Goal: Task Accomplishment & Management: Complete application form

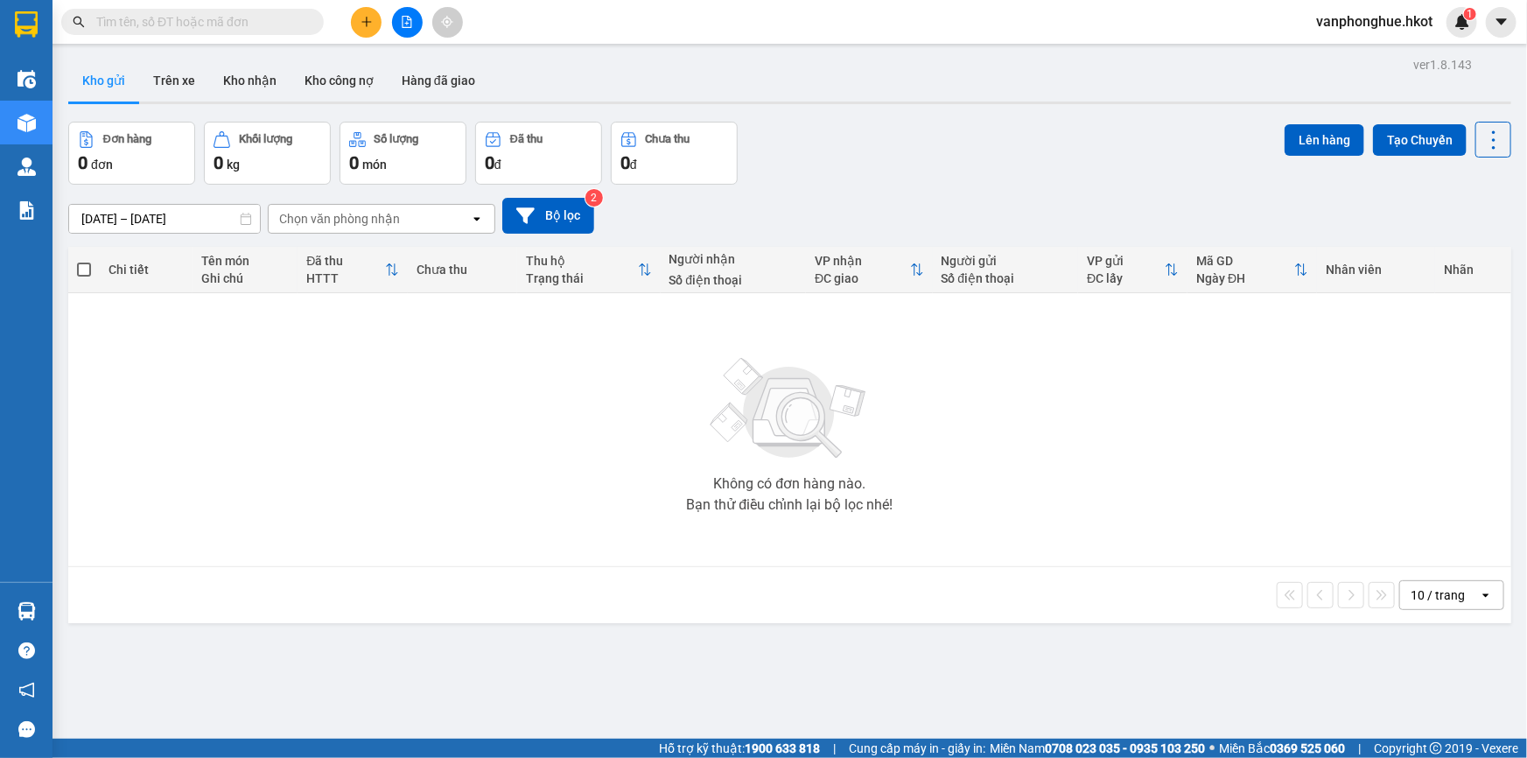
click at [366, 23] on icon "plus" at bounding box center [366, 22] width 1 height 10
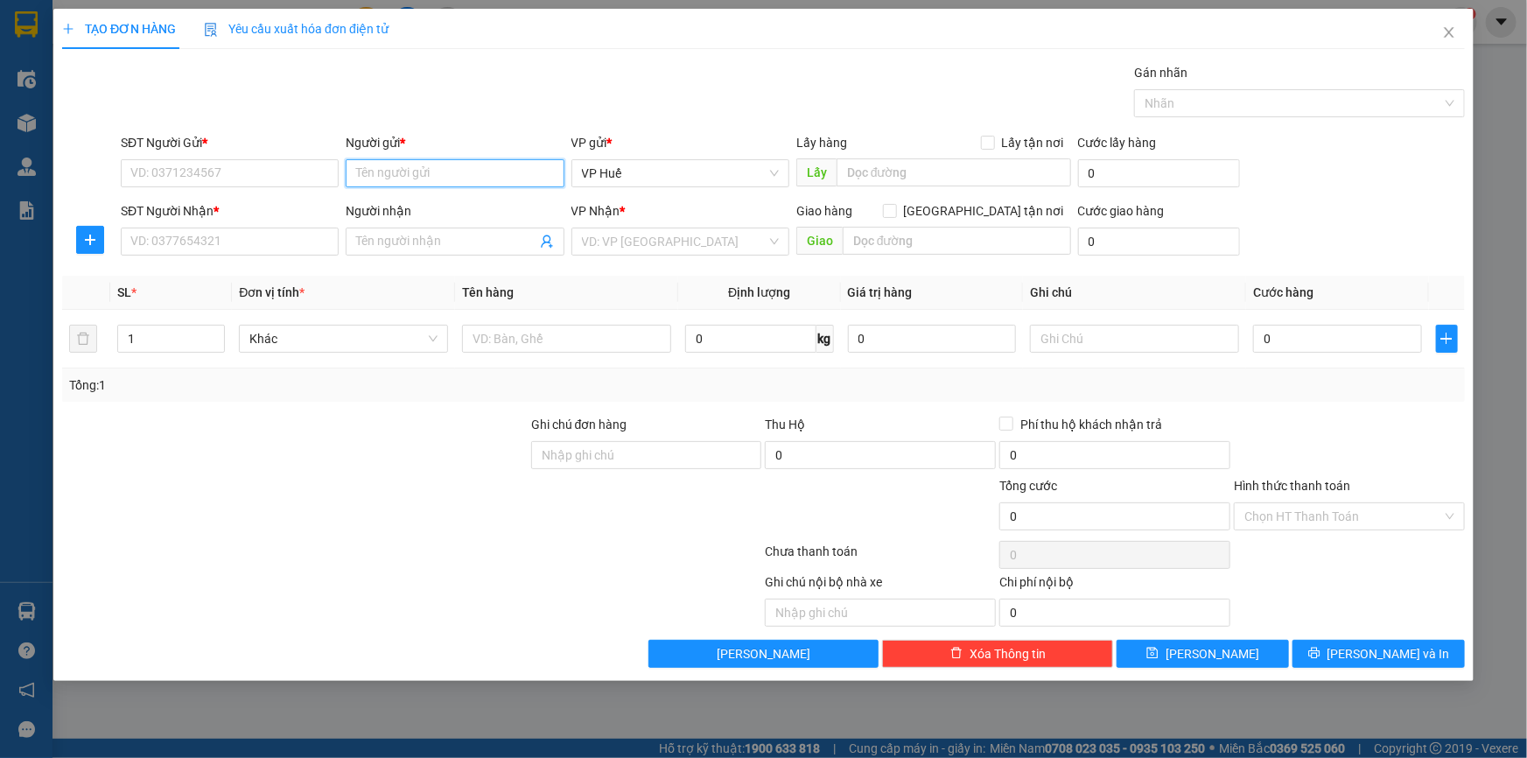
click at [496, 184] on input "Người gửi *" at bounding box center [455, 173] width 218 height 28
click at [488, 167] on input "TẤN DŨNG SP" at bounding box center [455, 173] width 218 height 28
type input "[PERSON_NAME]"
click at [460, 209] on div "TẤN DŨNG - 0906479100" at bounding box center [454, 208] width 197 height 19
type input "0906479100"
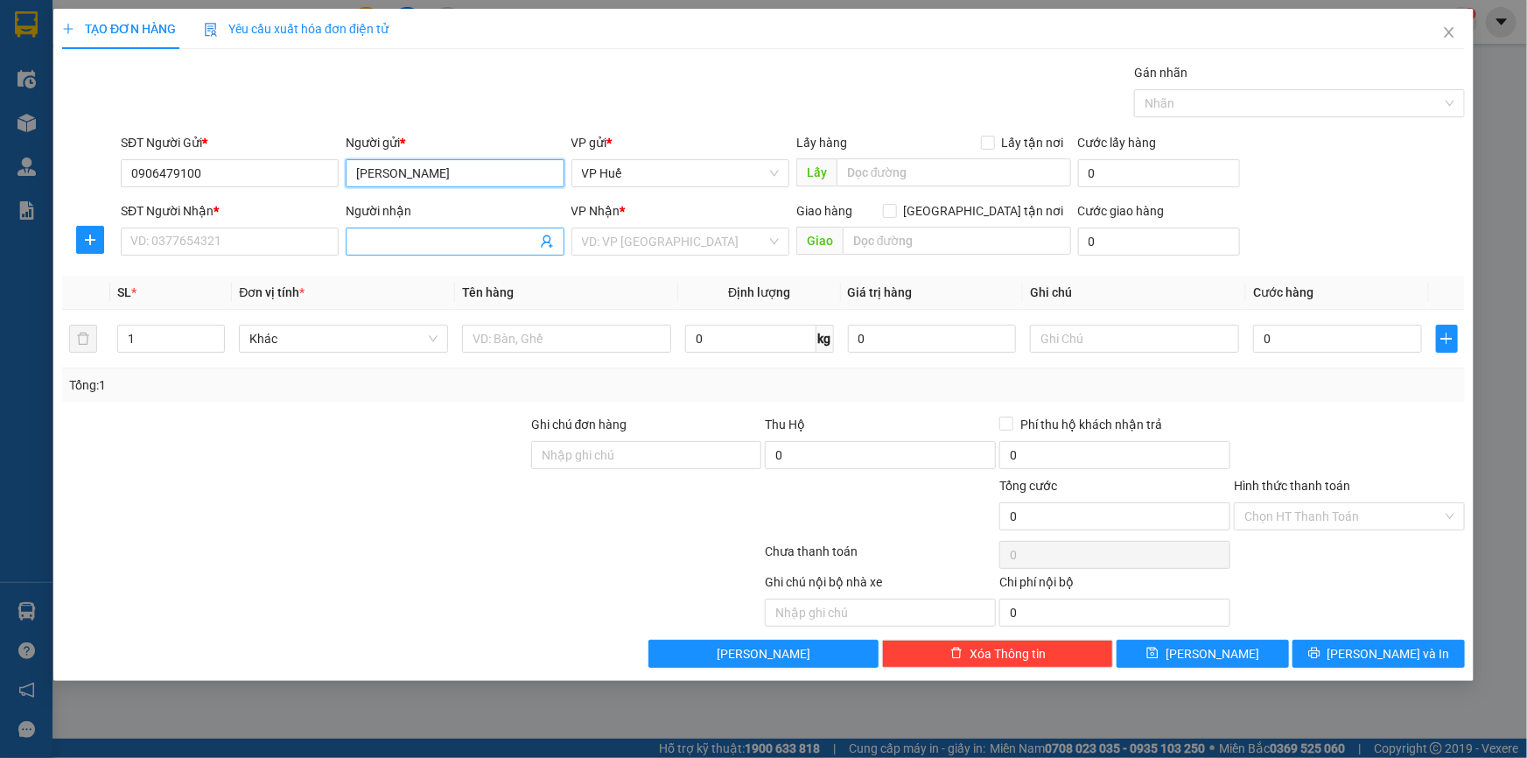
type input "[PERSON_NAME]"
click at [405, 248] on input "Người nhận" at bounding box center [445, 241] width 179 height 19
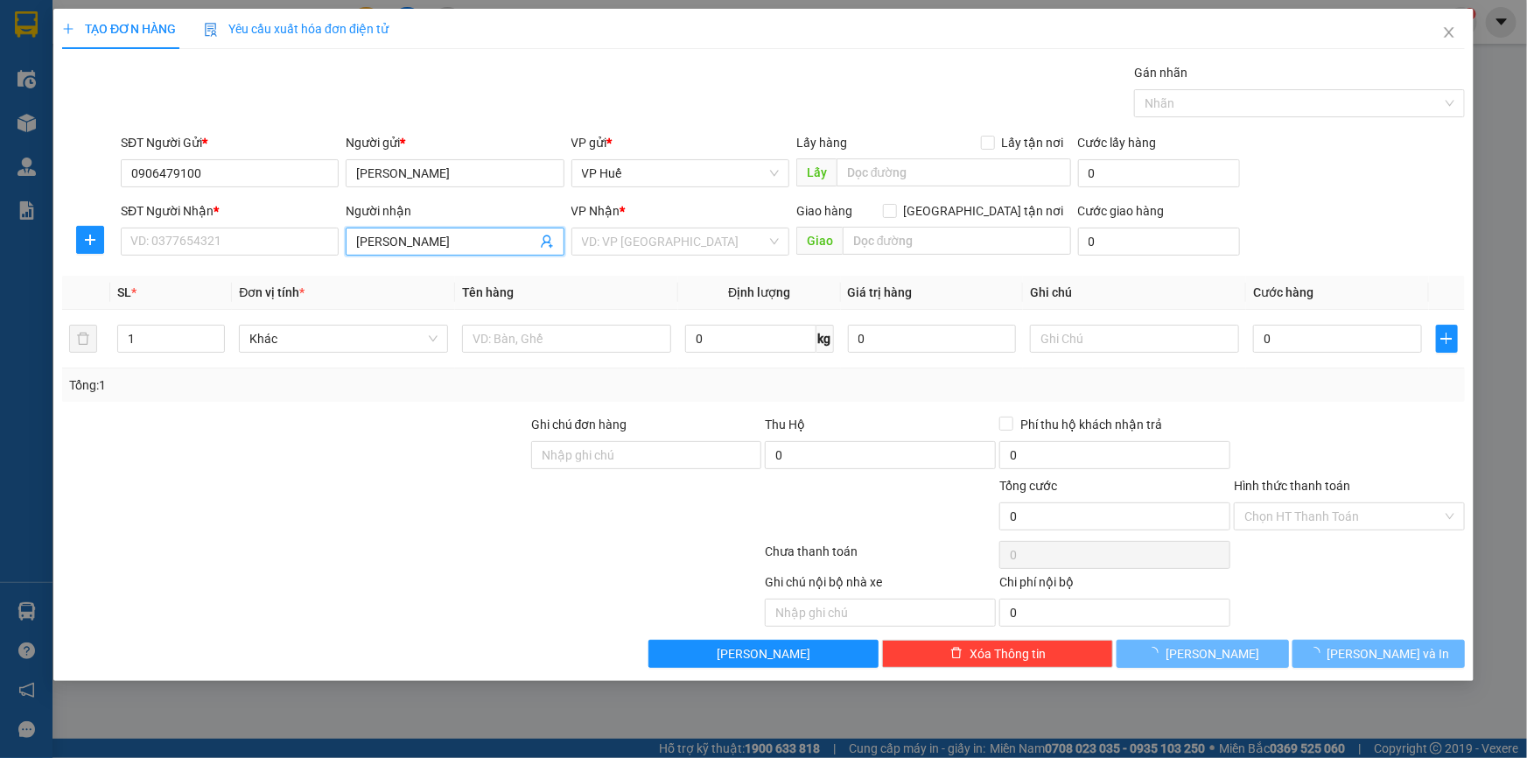
type input "[PERSON_NAME]"
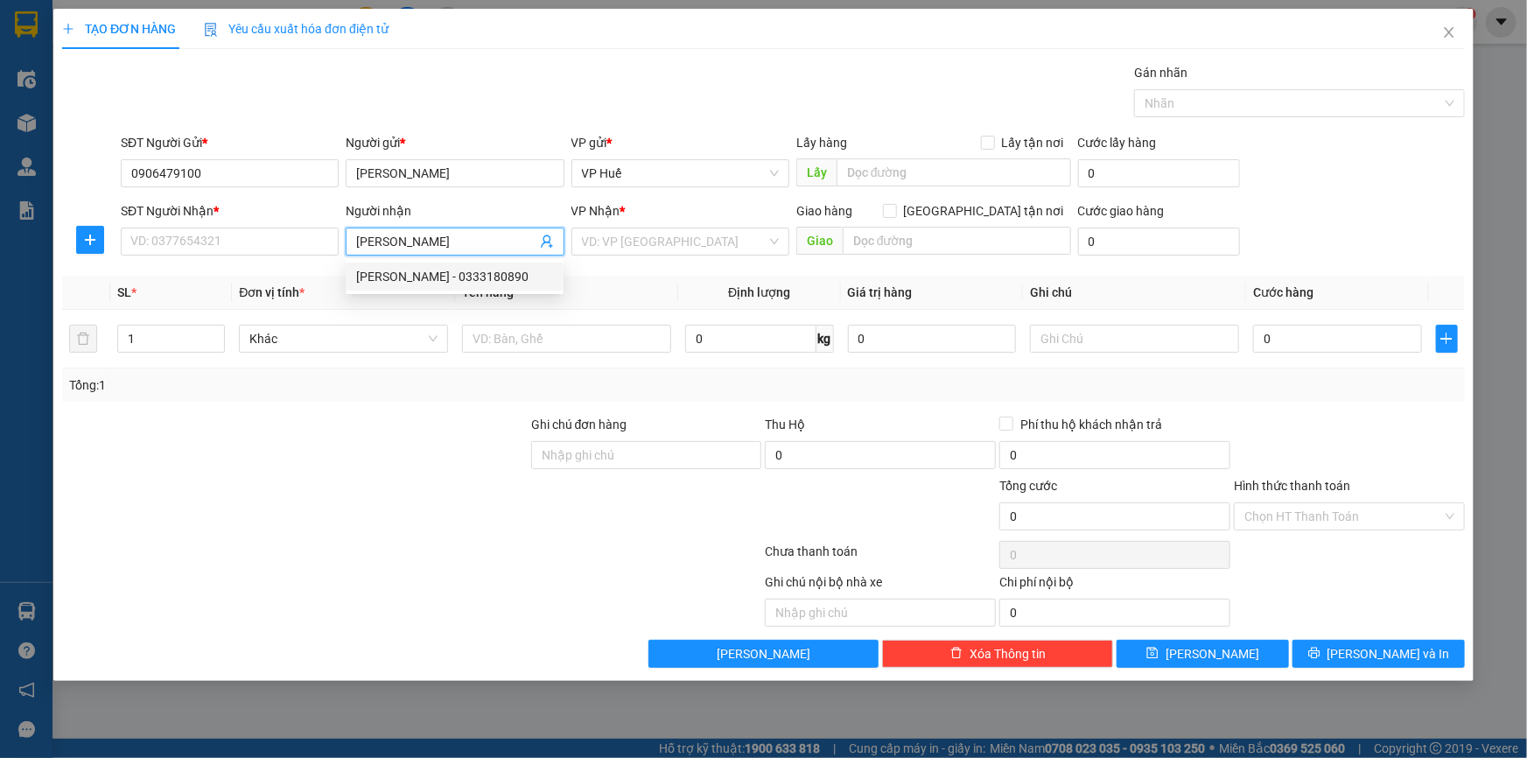
click at [438, 271] on div "[PERSON_NAME] - 0333180890" at bounding box center [454, 276] width 197 height 19
type input "0333180890"
type input "NGƯỜI NHẬN THANH TOÁN CƯỚC"
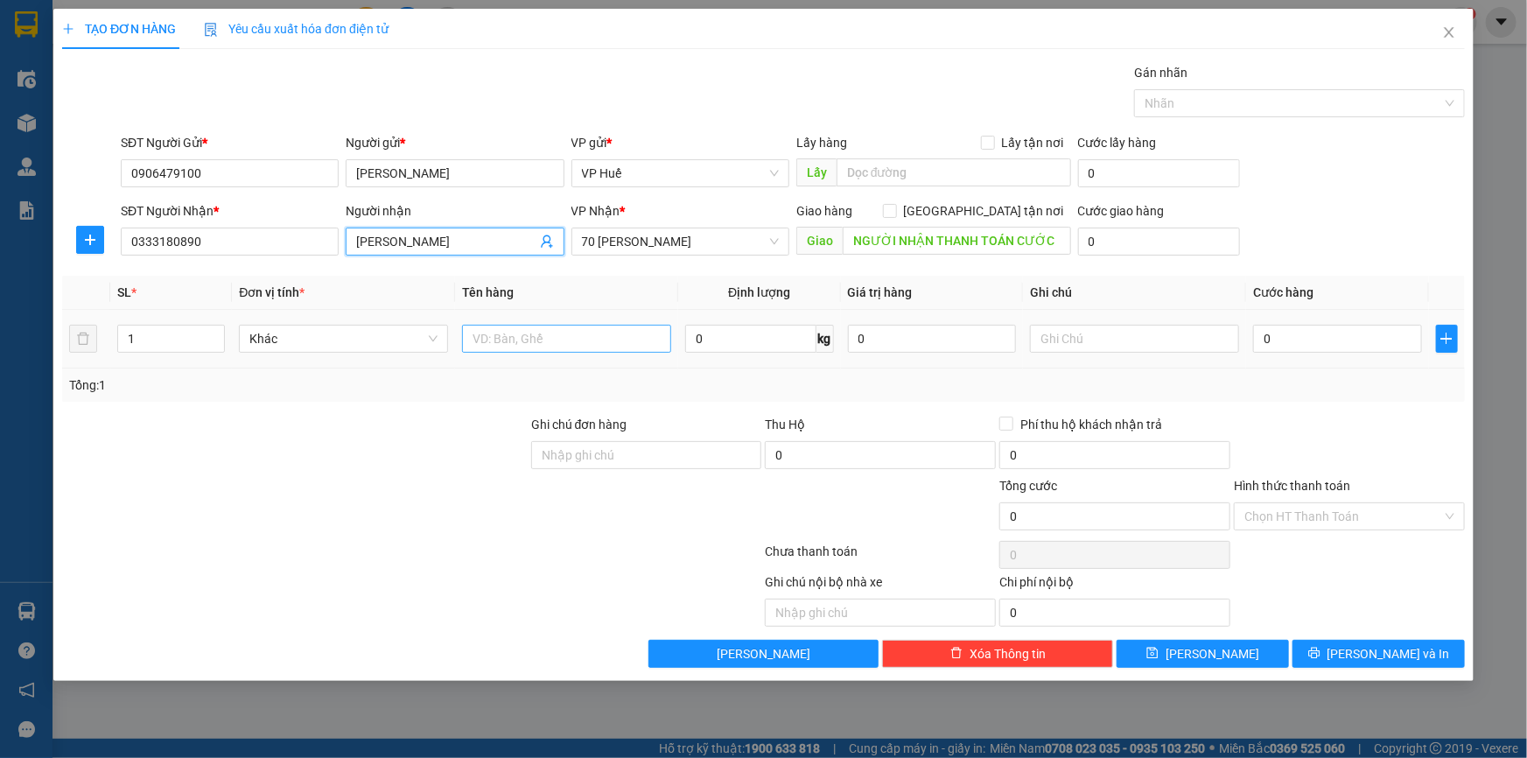
type input "[PERSON_NAME]"
click at [577, 327] on input "text" at bounding box center [566, 339] width 209 height 28
type input "A"
type input "ÁO QUẦN"
click at [1346, 344] on input "0" at bounding box center [1337, 339] width 169 height 28
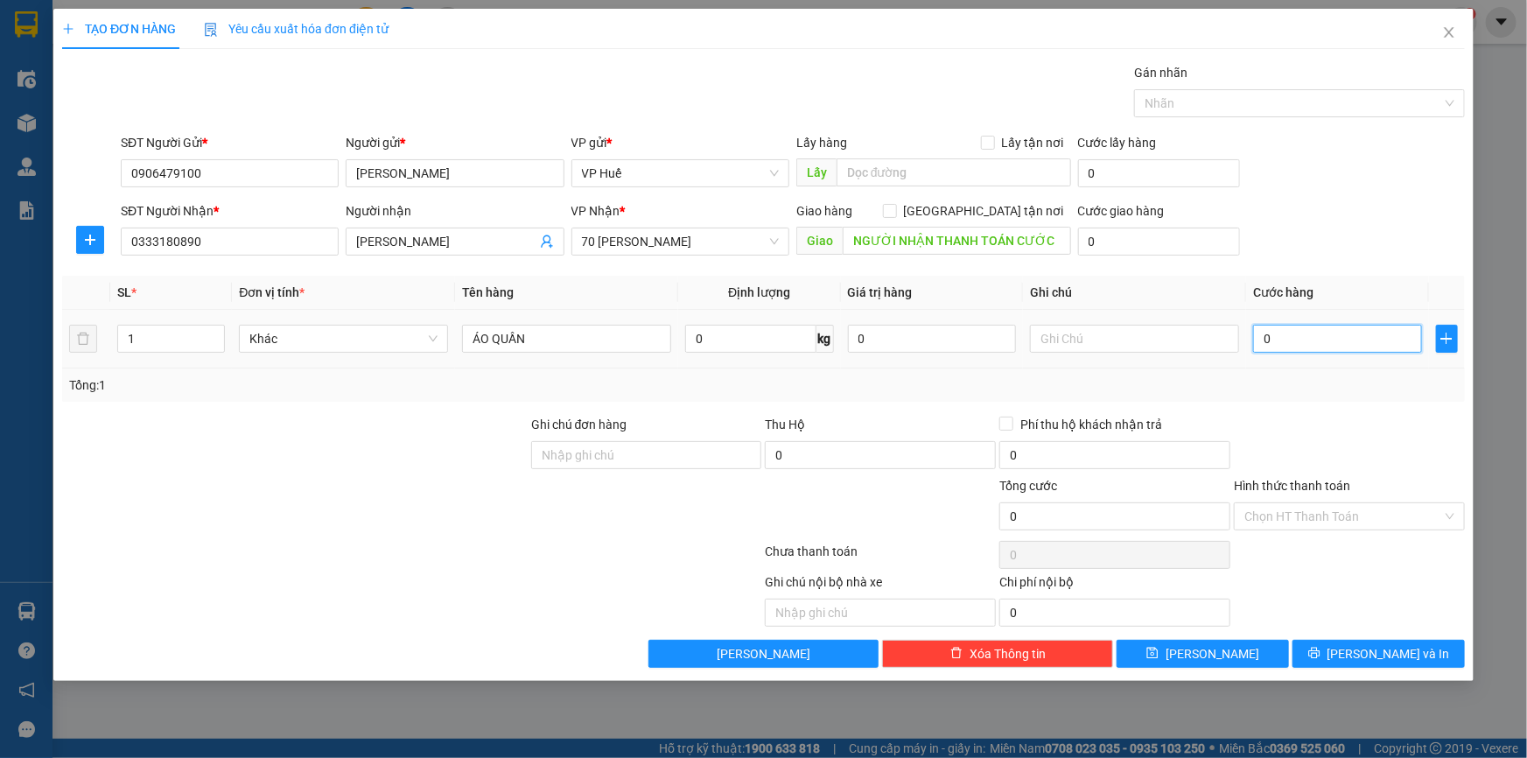
type input "06"
type input "6"
type input "060"
type input "60"
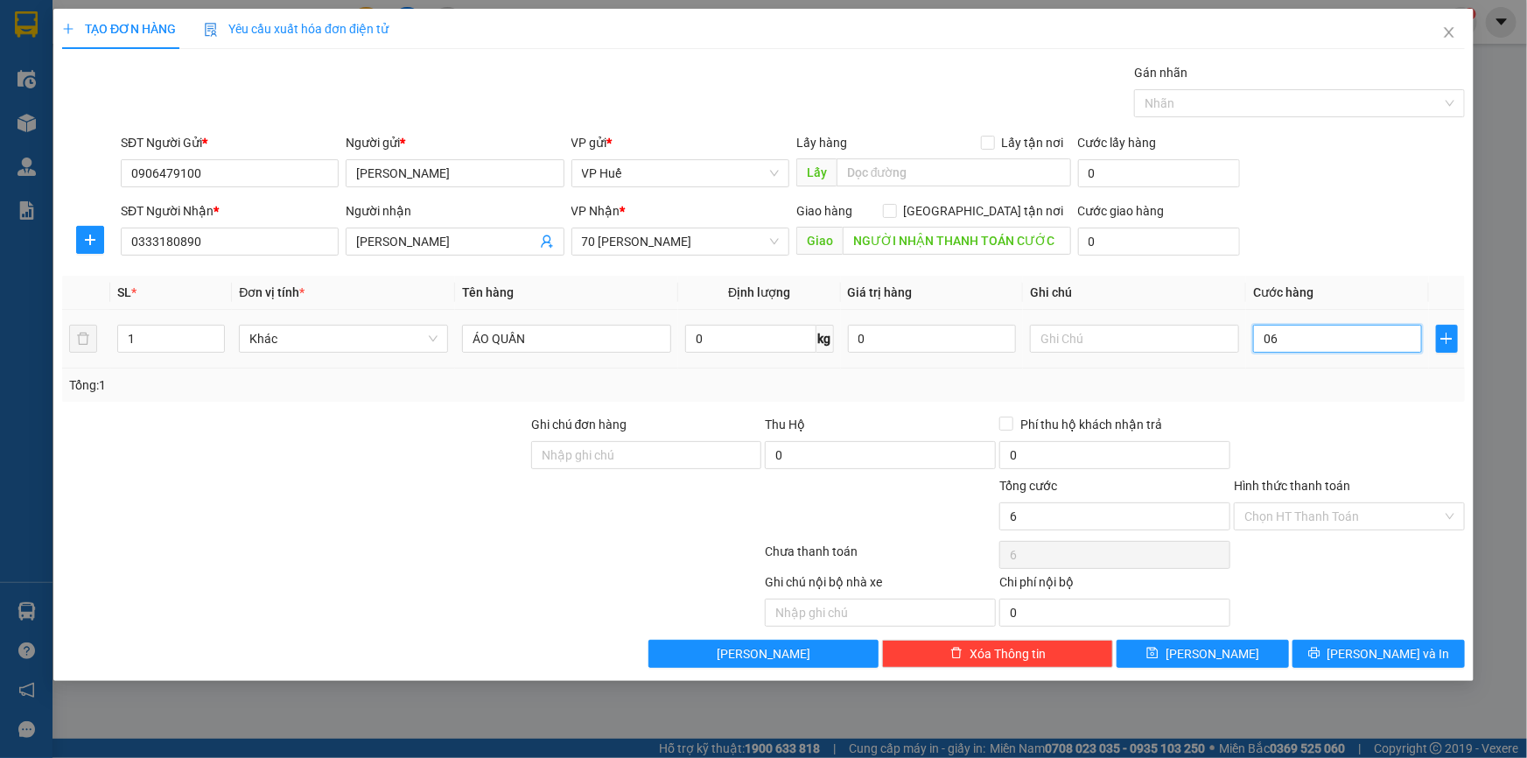
type input "60"
type input "0.600"
type input "600"
type input "06.000"
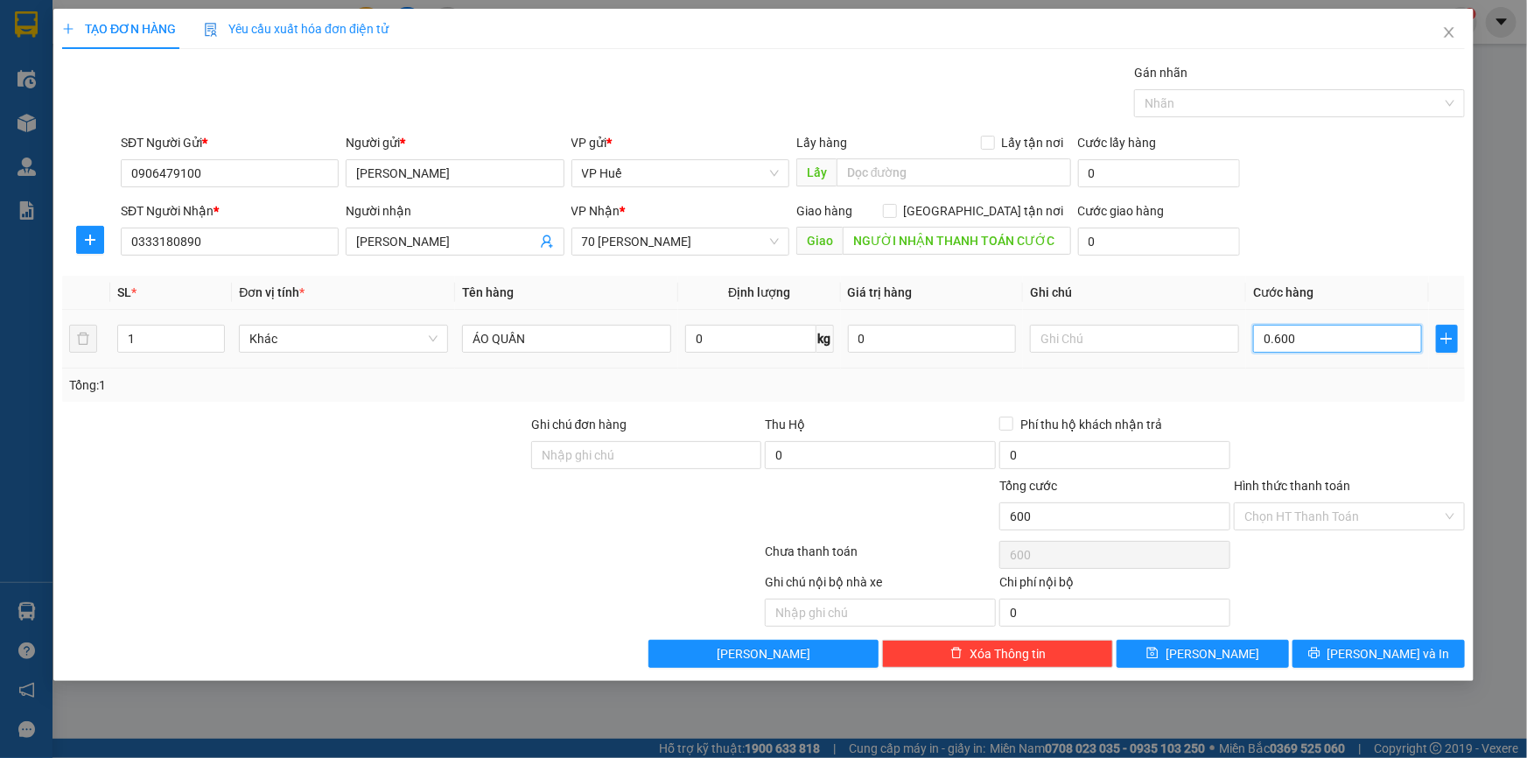
type input "6.000"
type input "060.000"
type input "60.000"
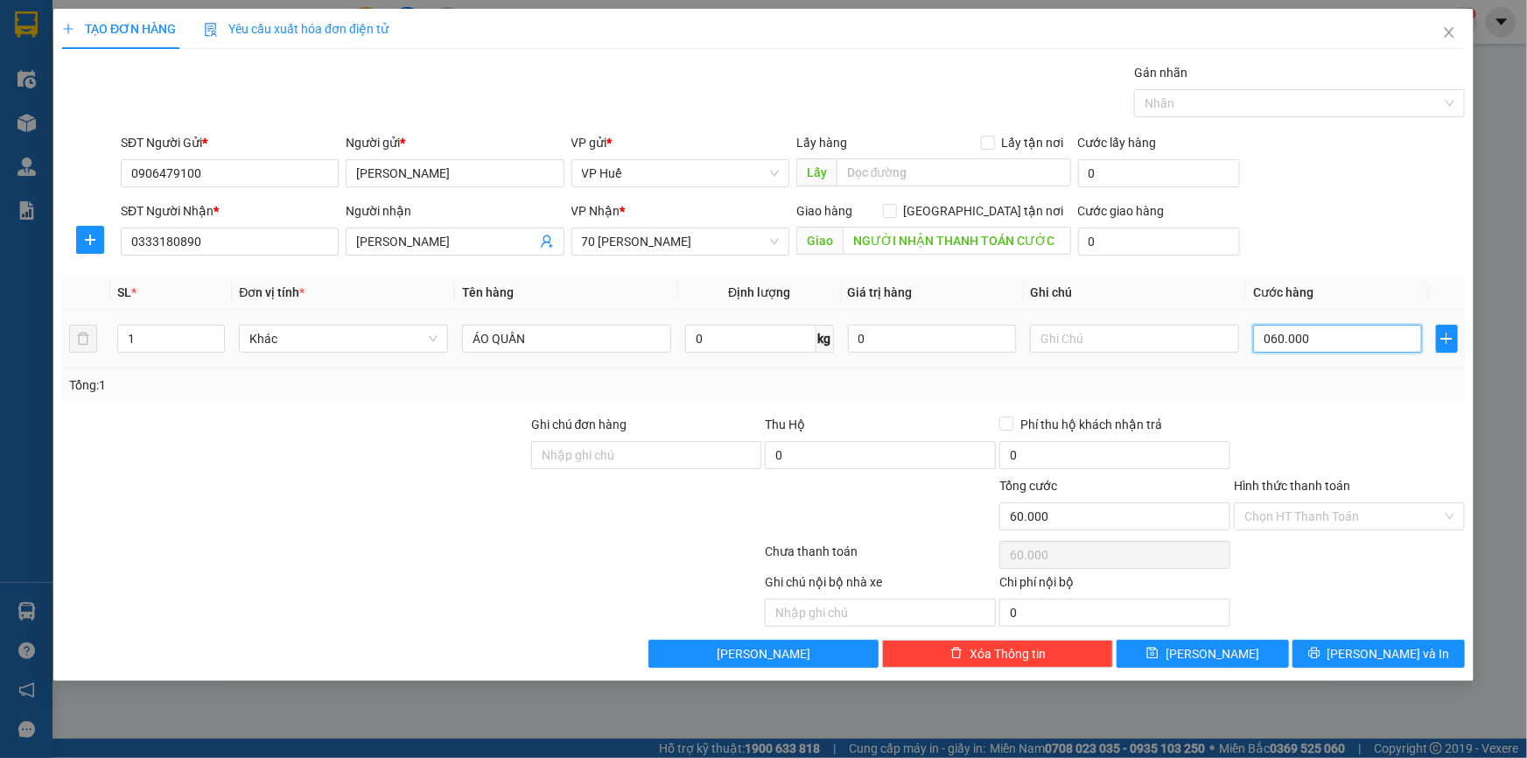
drag, startPoint x: 1270, startPoint y: 333, endPoint x: 1261, endPoint y: 336, distance: 10.0
click at [1261, 336] on input "060.000" at bounding box center [1337, 339] width 169 height 28
type input "60.000"
click at [1382, 650] on span "[PERSON_NAME] và In" at bounding box center [1388, 653] width 122 height 19
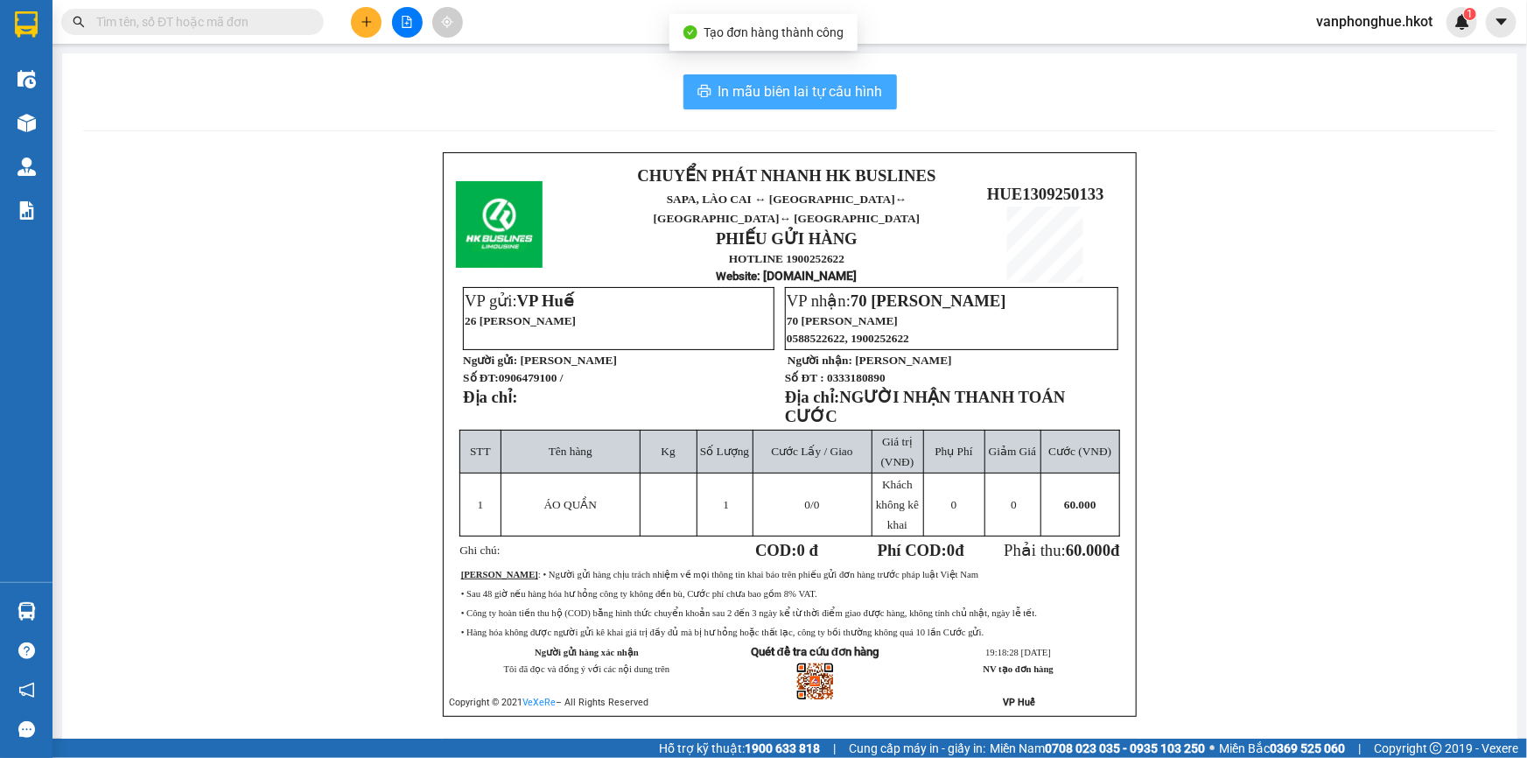
click at [811, 89] on span "In mẫu biên lai tự cấu hình" at bounding box center [800, 91] width 164 height 22
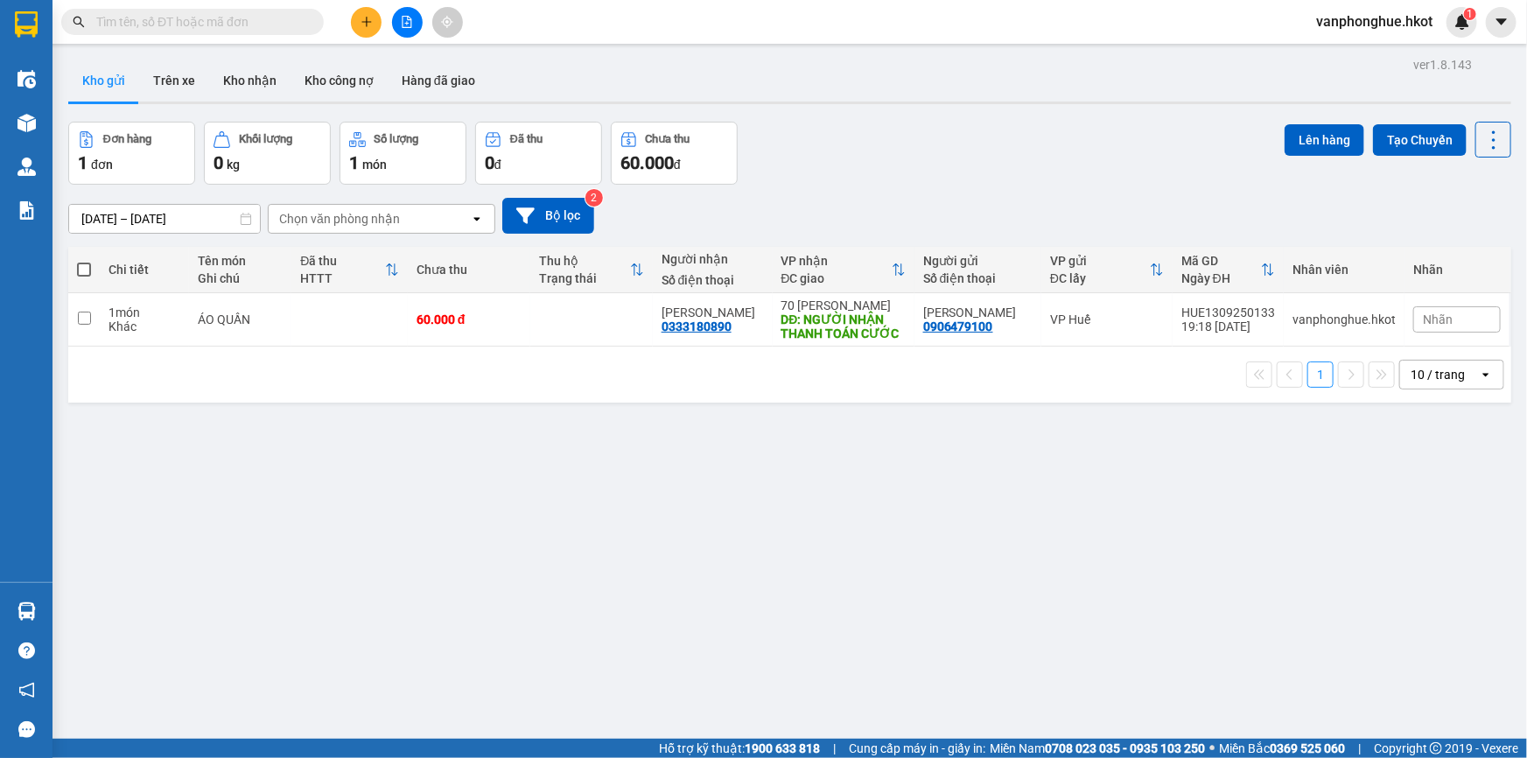
click at [374, 22] on button at bounding box center [366, 22] width 31 height 31
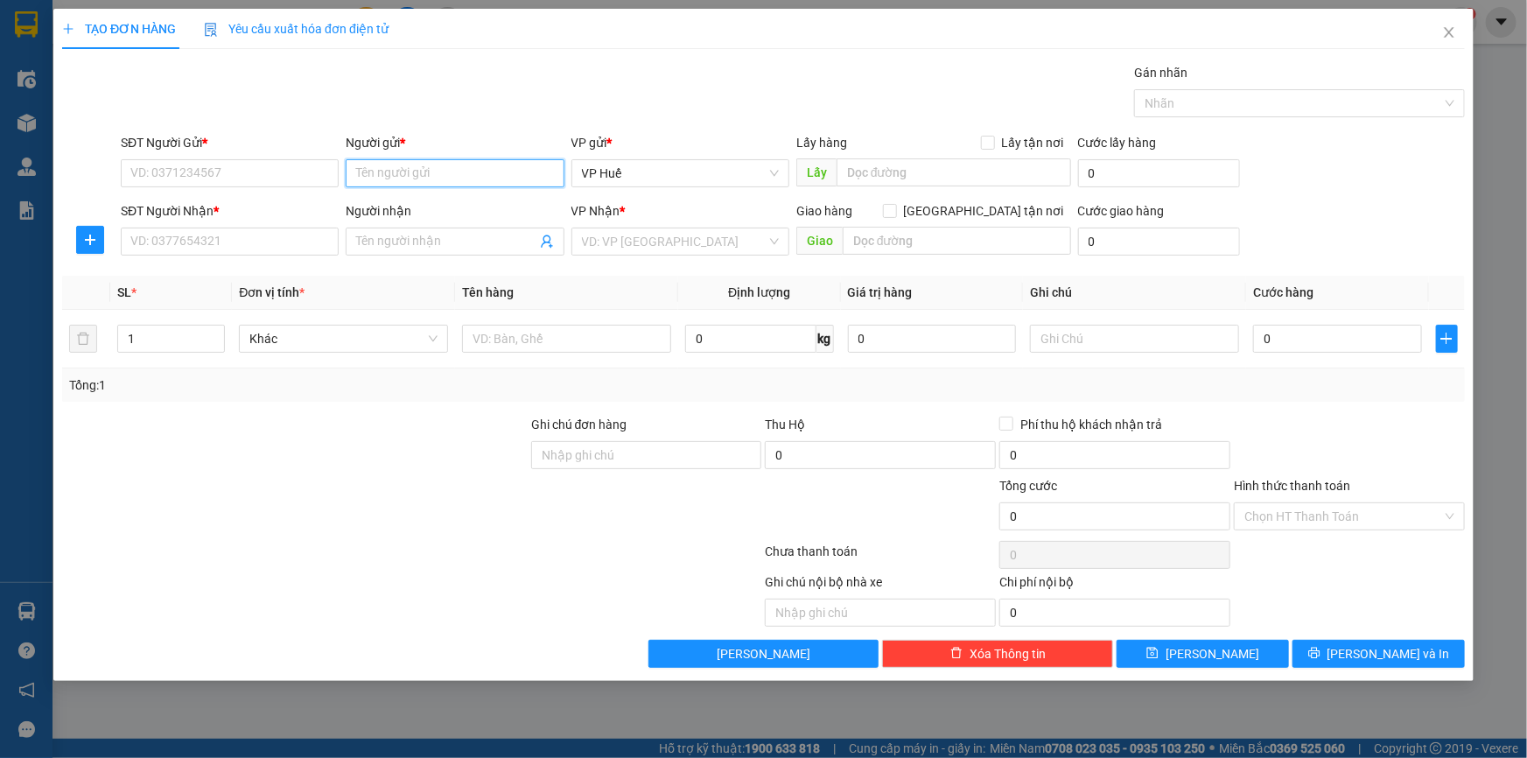
click at [478, 162] on input "Người gửi *" at bounding box center [455, 173] width 218 height 28
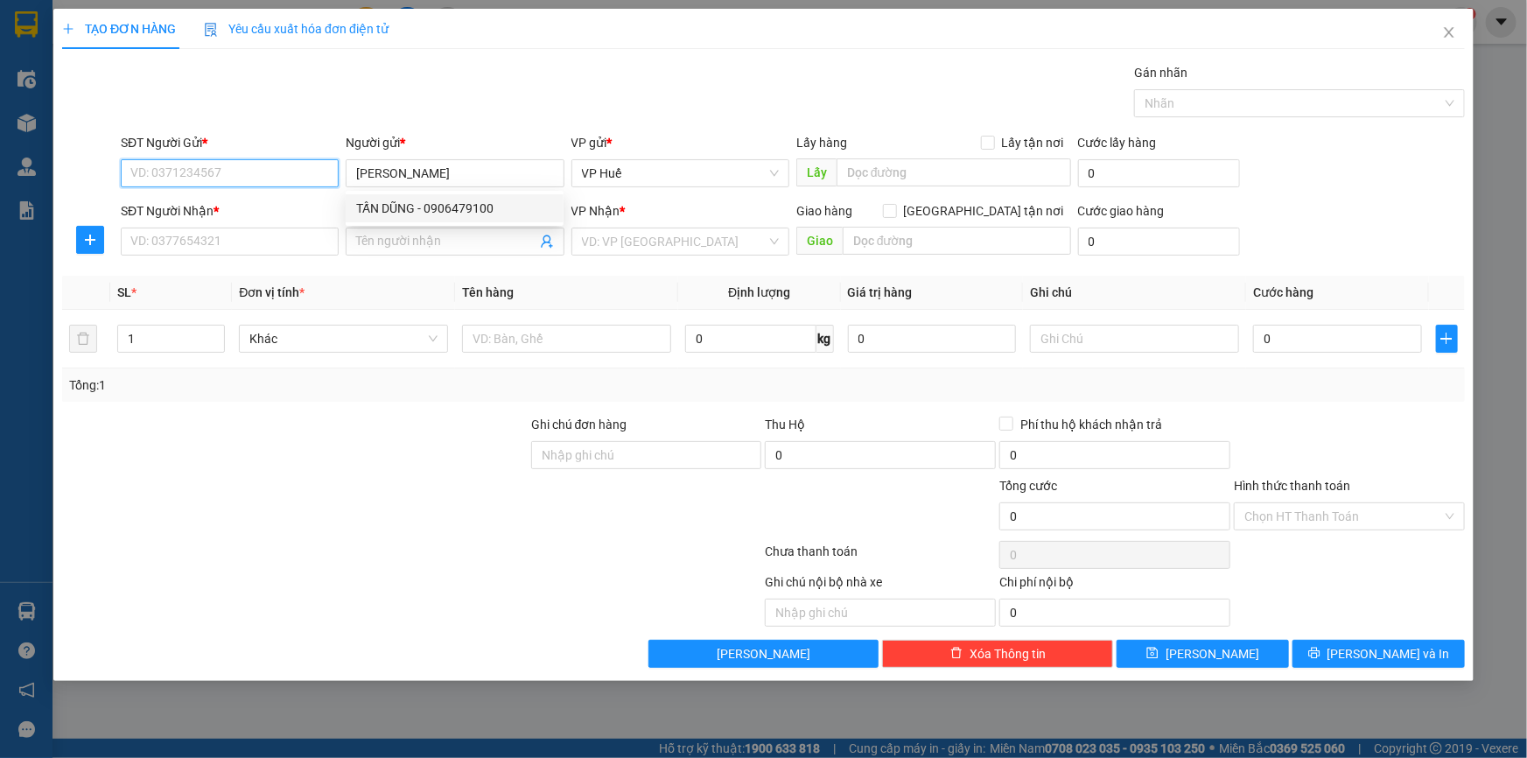
click at [288, 176] on input "SĐT Người Gửi *" at bounding box center [230, 173] width 218 height 28
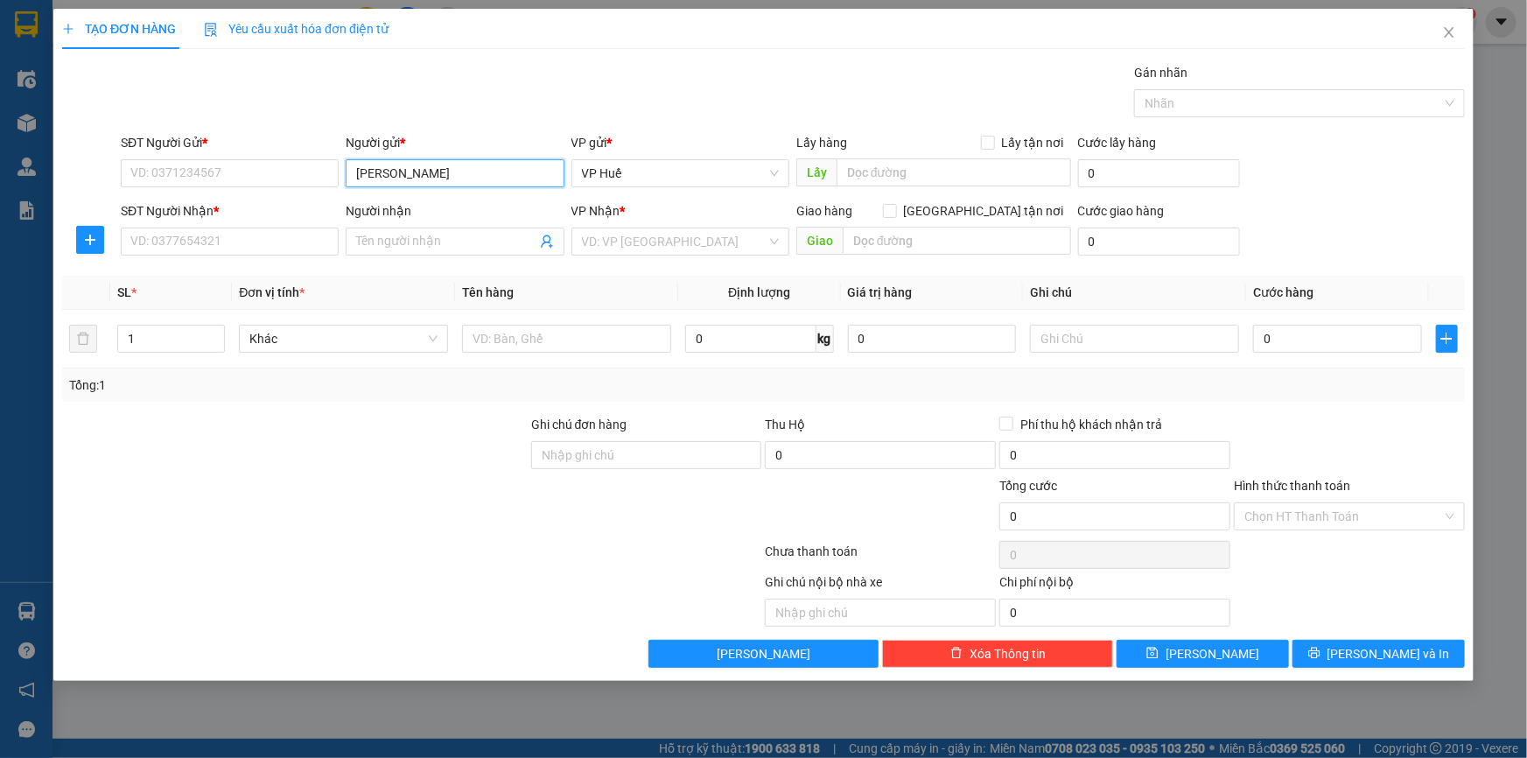
click at [452, 180] on input "[PERSON_NAME]" at bounding box center [455, 173] width 218 height 28
type input "TẤN DŨNG SPORT"
click at [282, 178] on input "SĐT Người Gửi *" at bounding box center [230, 173] width 218 height 28
drag, startPoint x: 481, startPoint y: 180, endPoint x: 346, endPoint y: 182, distance: 135.6
click at [346, 182] on input "TẤN DŨNG SPORT" at bounding box center [455, 173] width 218 height 28
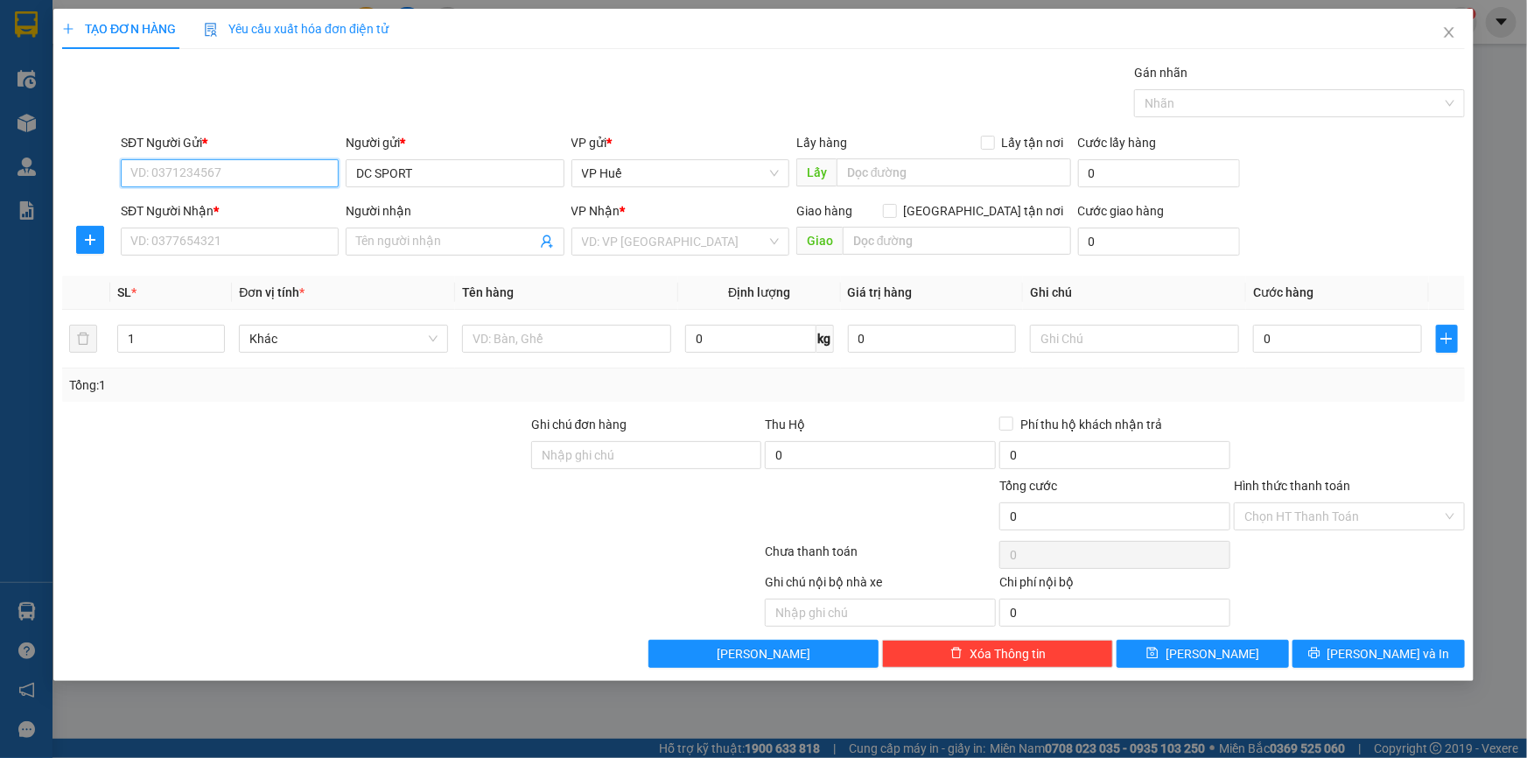
click at [297, 170] on input "SĐT Người Gửi *" at bounding box center [230, 173] width 218 height 28
click at [429, 175] on input "DC SPORT" at bounding box center [455, 173] width 218 height 28
type input "DC SPORTS"
click at [297, 171] on input "SĐT Người Gửi *" at bounding box center [230, 173] width 218 height 28
click at [284, 213] on div "0906479700 - [GEOGRAPHIC_DATA]" at bounding box center [229, 208] width 197 height 19
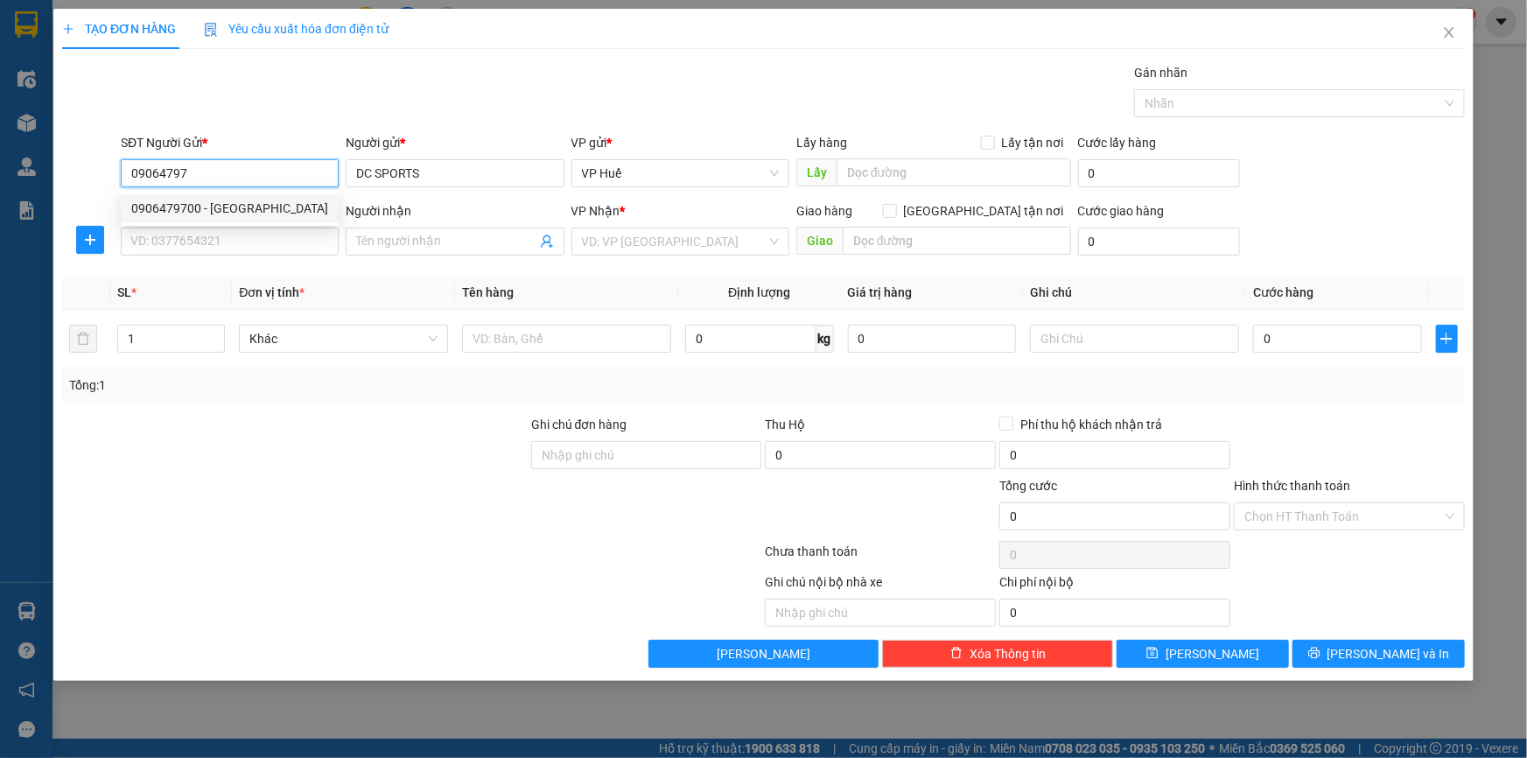
type input "0906479700"
type input "TÂN DŨNG SPORT"
type input "0906479700"
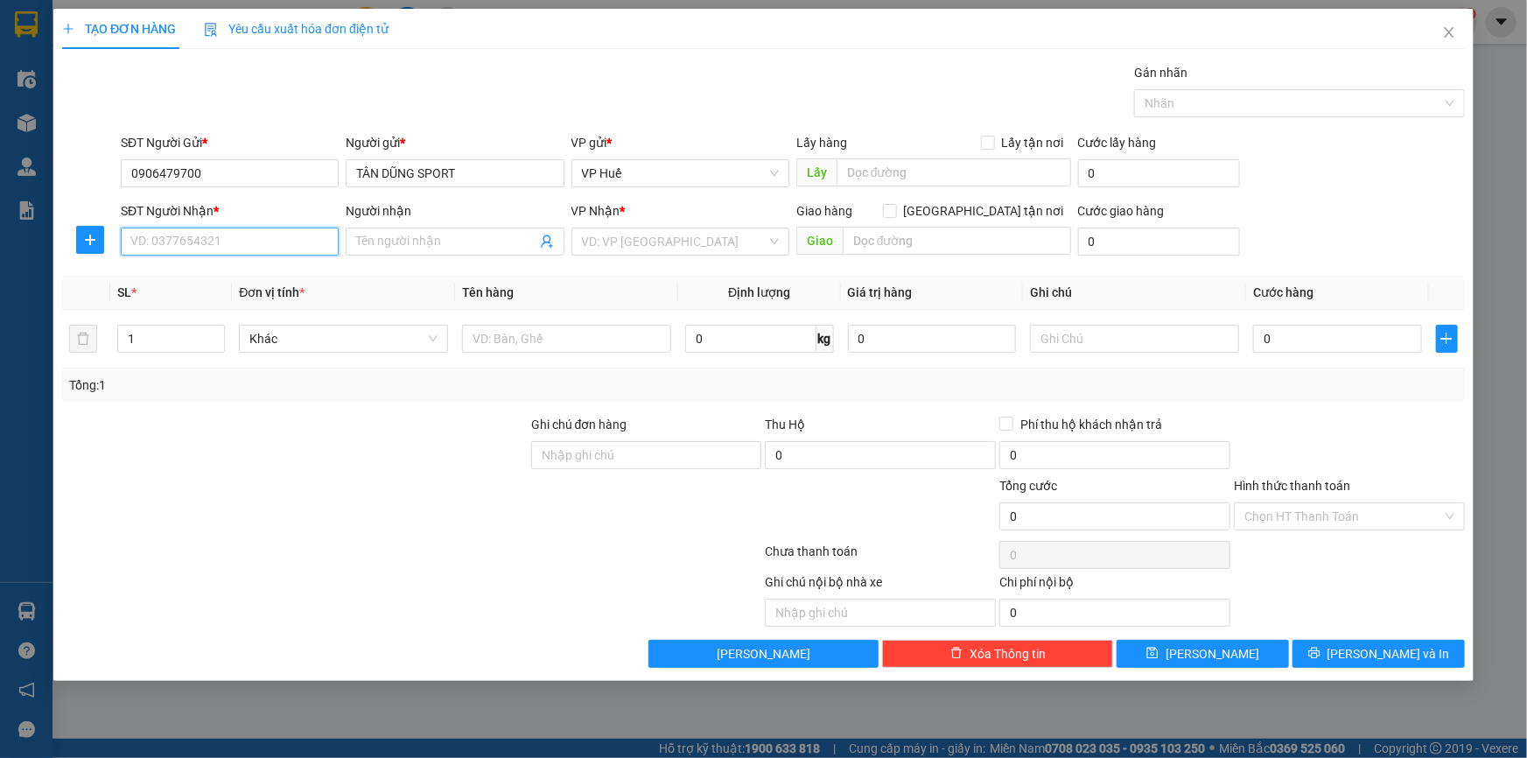
click at [273, 250] on input "SĐT Người Nhận *" at bounding box center [230, 241] width 218 height 28
click at [246, 325] on div "0974475196 - [GEOGRAPHIC_DATA]" at bounding box center [229, 332] width 197 height 19
type input "0974475196"
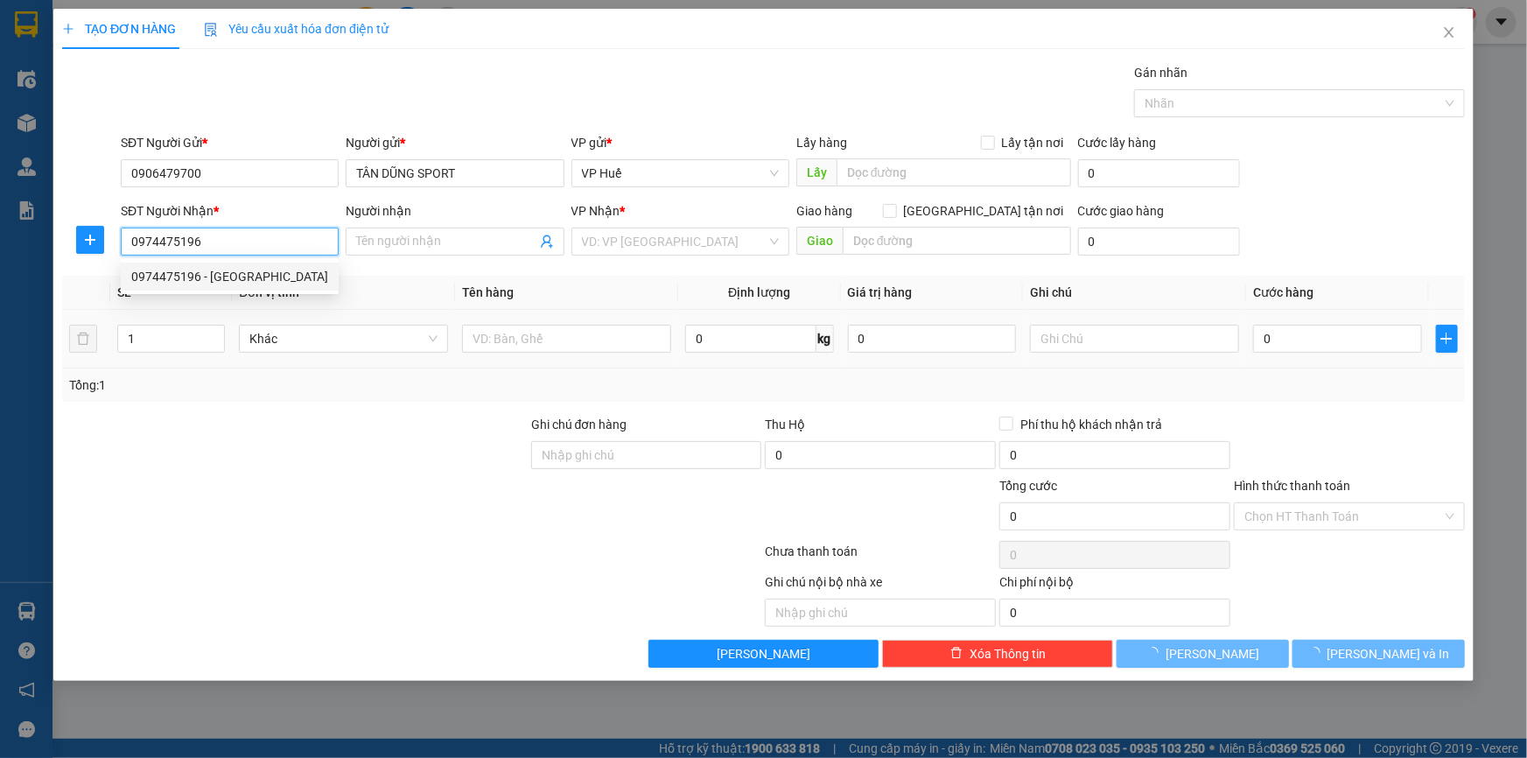
type input "[PERSON_NAME]"
type input "NGƯỜI NHẬN THANH TOÁN CƯỚC"
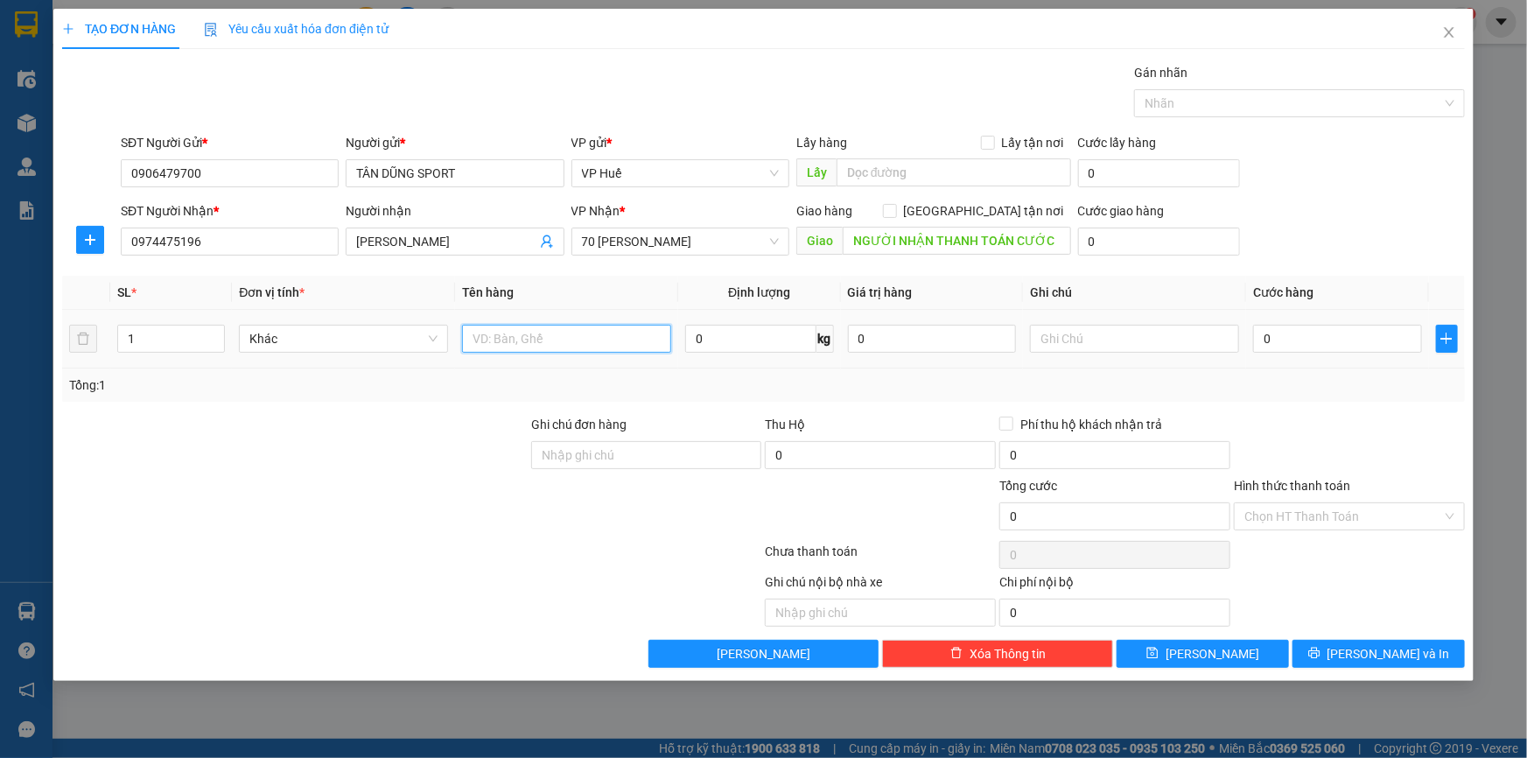
click at [613, 335] on input "text" at bounding box center [566, 339] width 209 height 28
type input "A"
type input "ÁO QUẦN"
click at [1320, 337] on input "0" at bounding box center [1337, 339] width 169 height 28
type input "05"
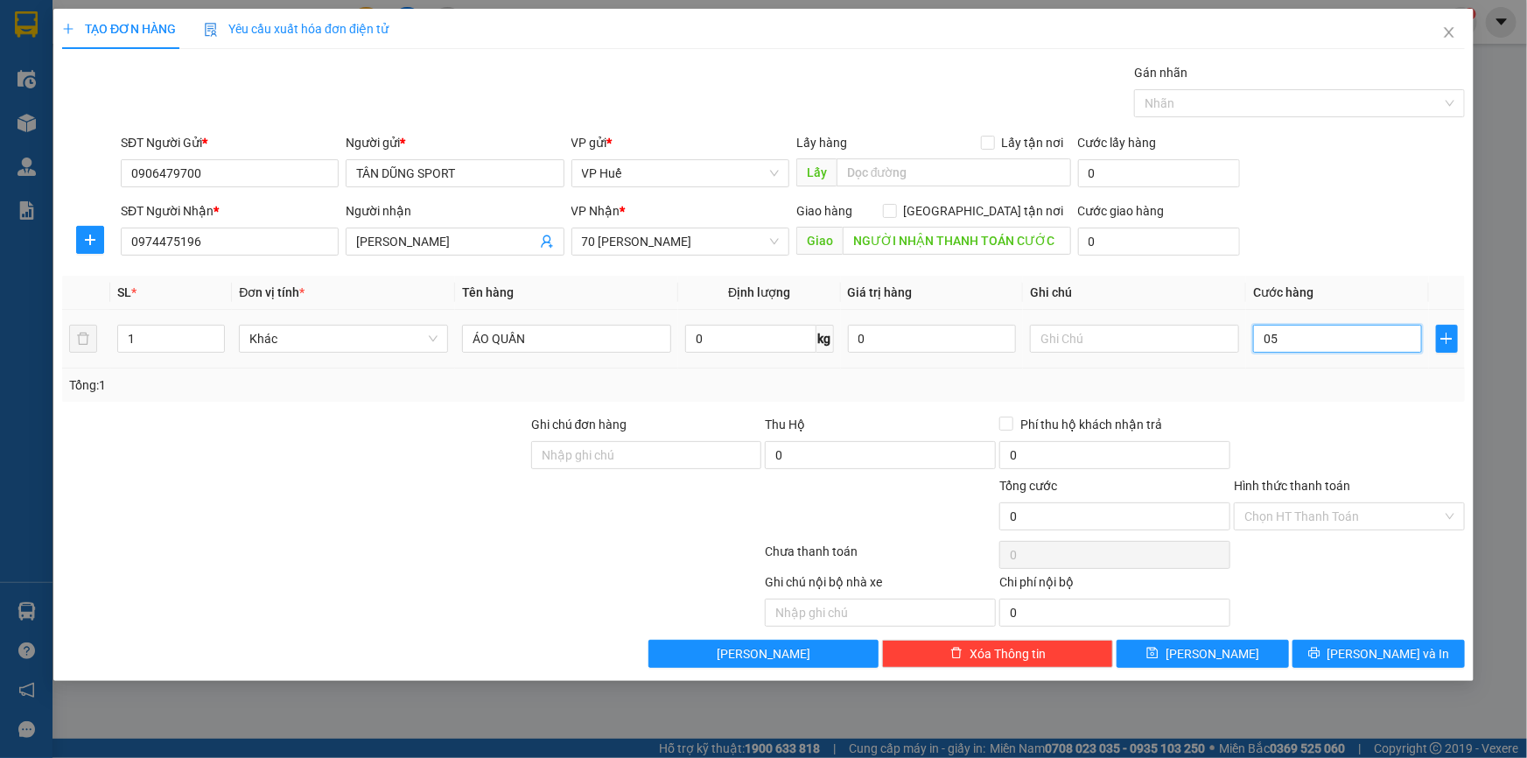
type input "5"
type input "050"
type input "50"
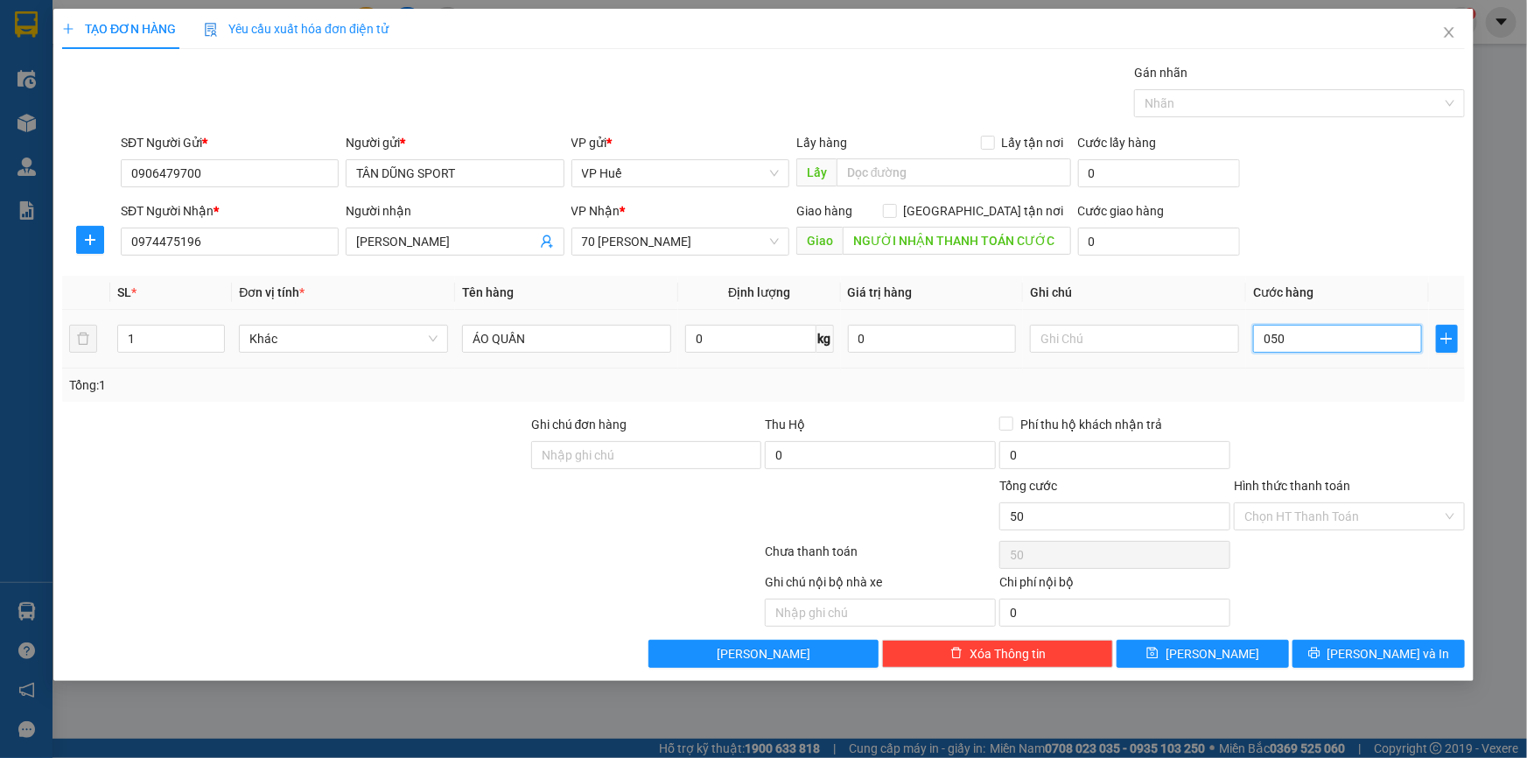
type input "0.500"
type input "500"
type input "05.000"
type input "5.000"
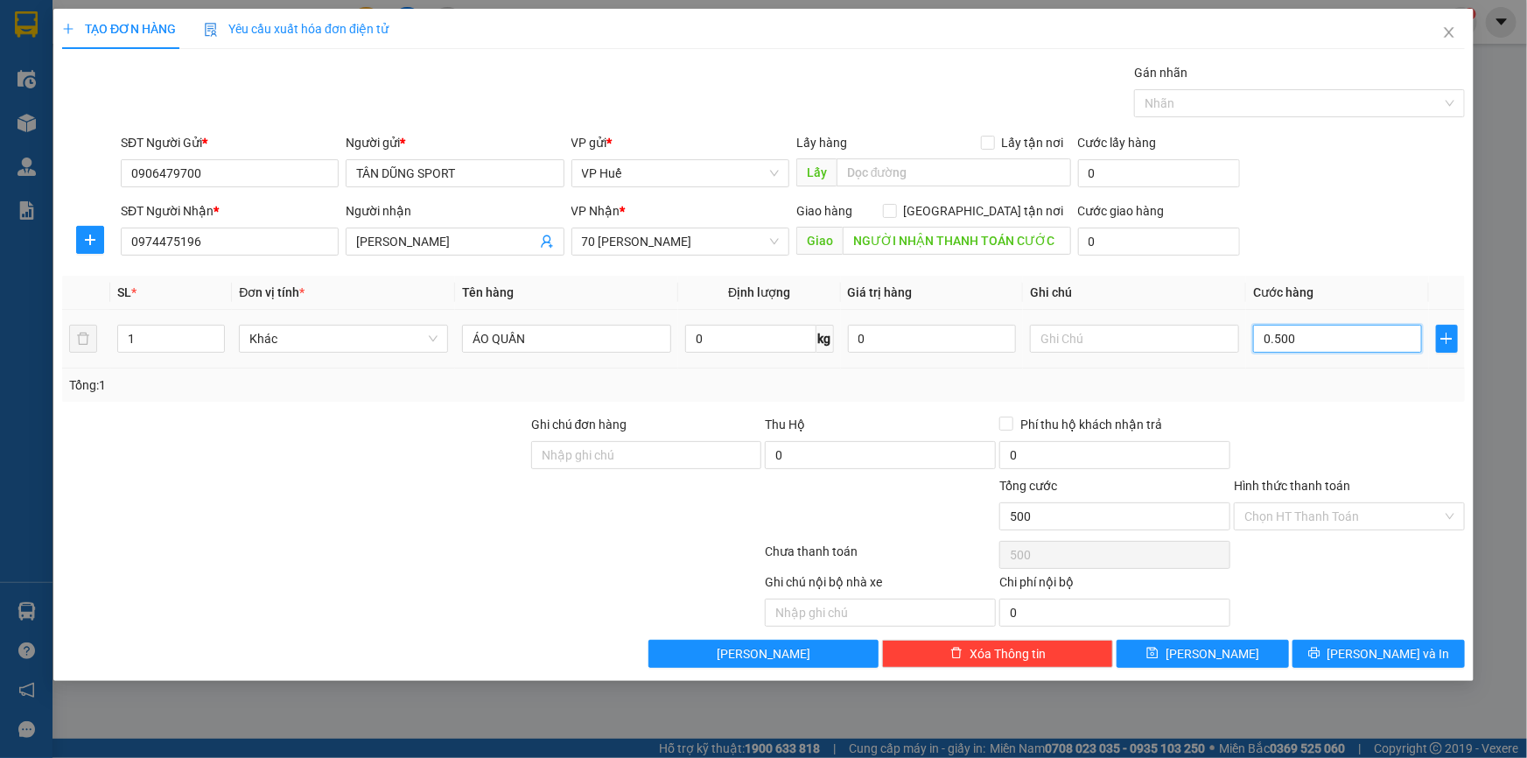
type input "5.000"
type input "050.000"
type input "50.000"
drag, startPoint x: 1269, startPoint y: 344, endPoint x: 1256, endPoint y: 350, distance: 14.5
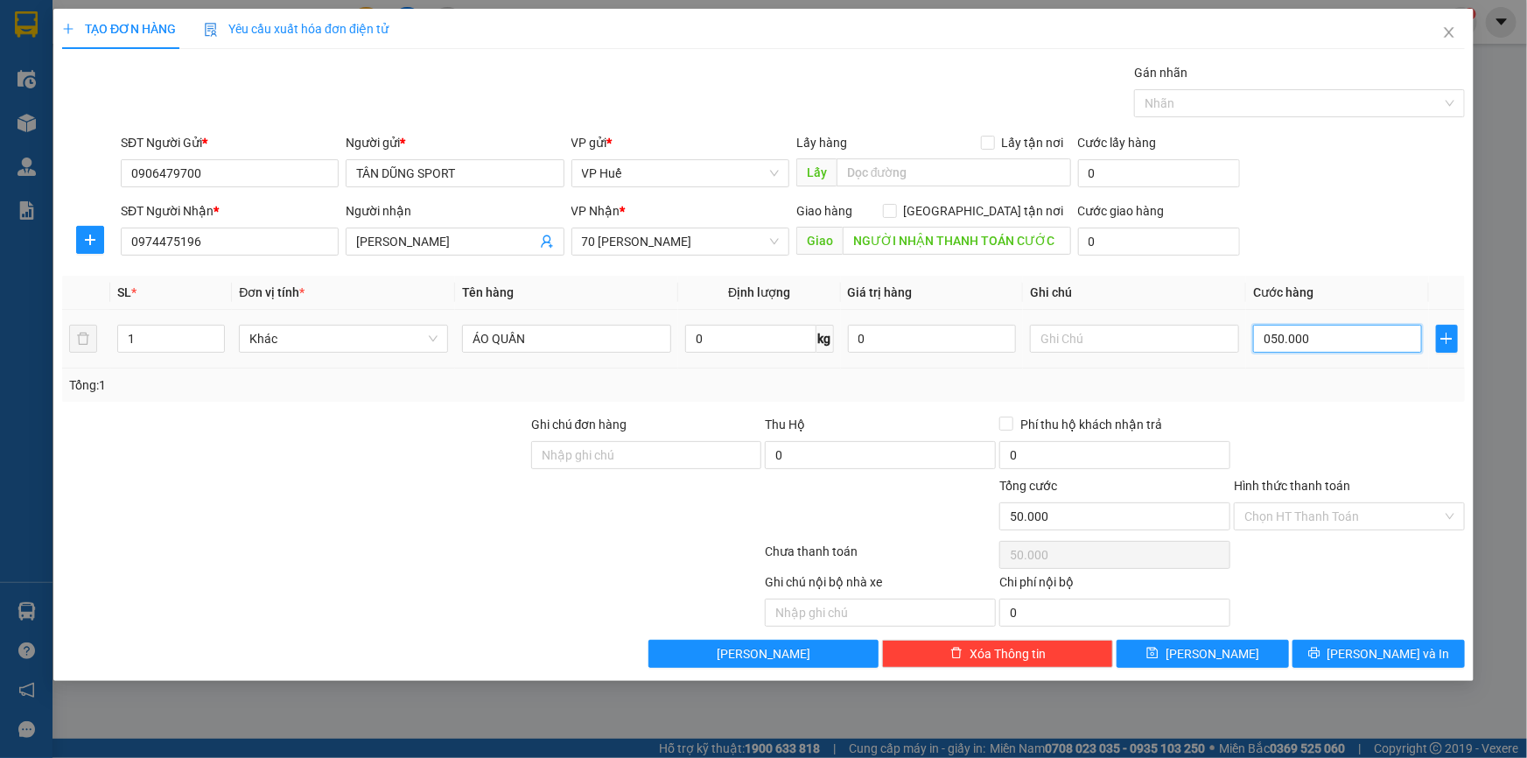
click at [1256, 350] on input "050.000" at bounding box center [1337, 339] width 169 height 28
type input "50.000"
click at [1391, 650] on span "[PERSON_NAME] và In" at bounding box center [1388, 653] width 122 height 19
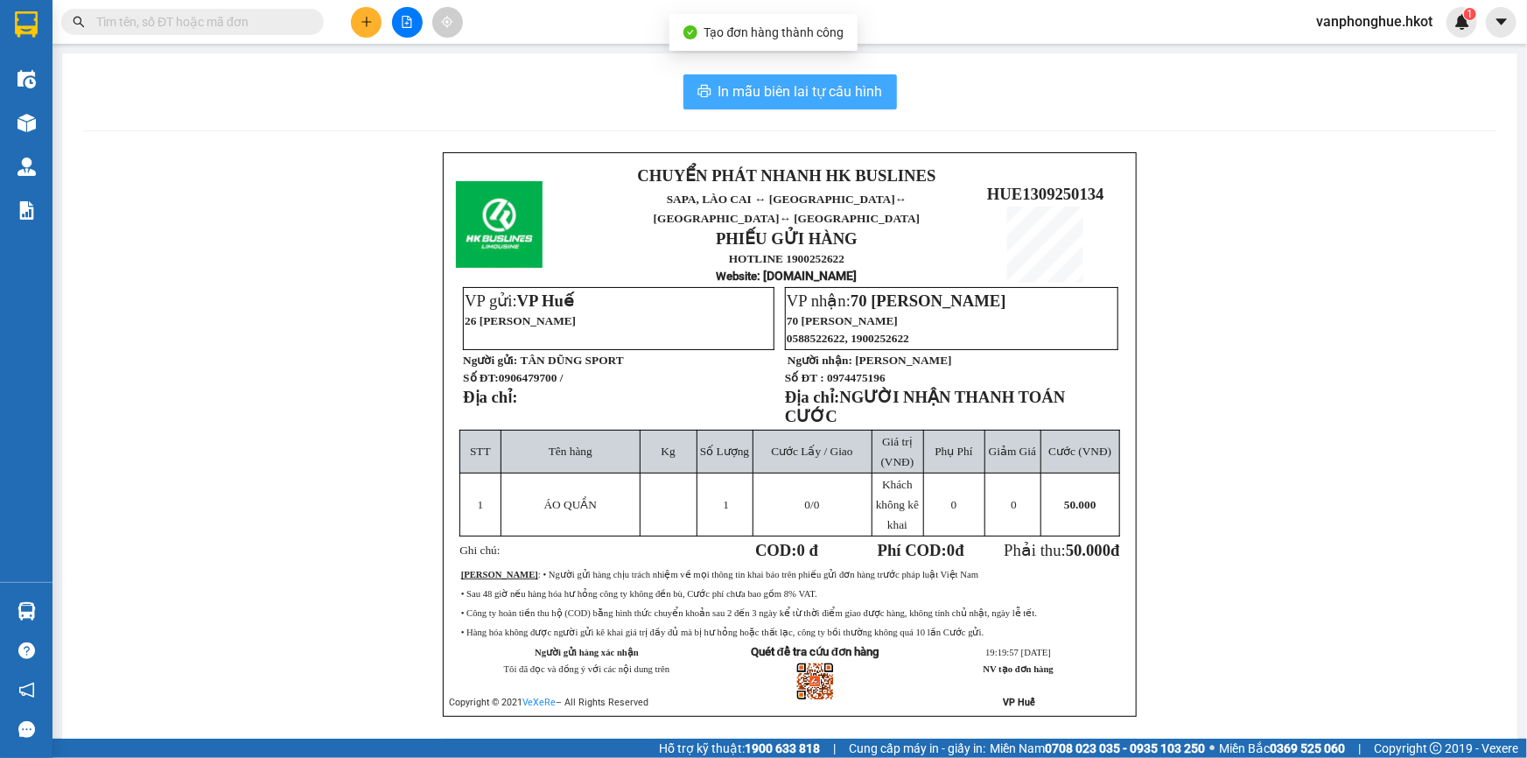
click at [776, 92] on span "In mẫu biên lai tự cấu hình" at bounding box center [800, 91] width 164 height 22
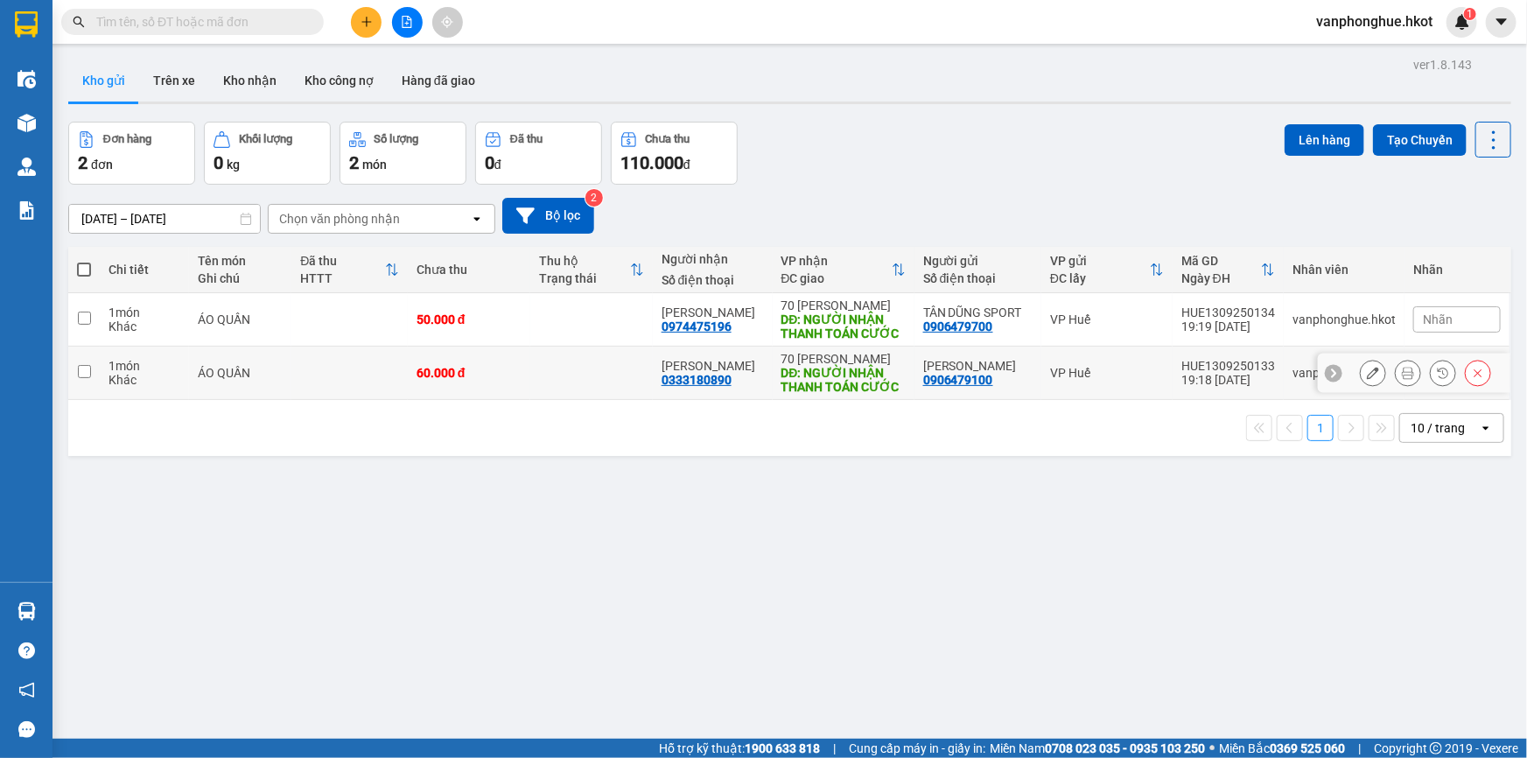
click at [1367, 373] on icon at bounding box center [1373, 373] width 12 height 12
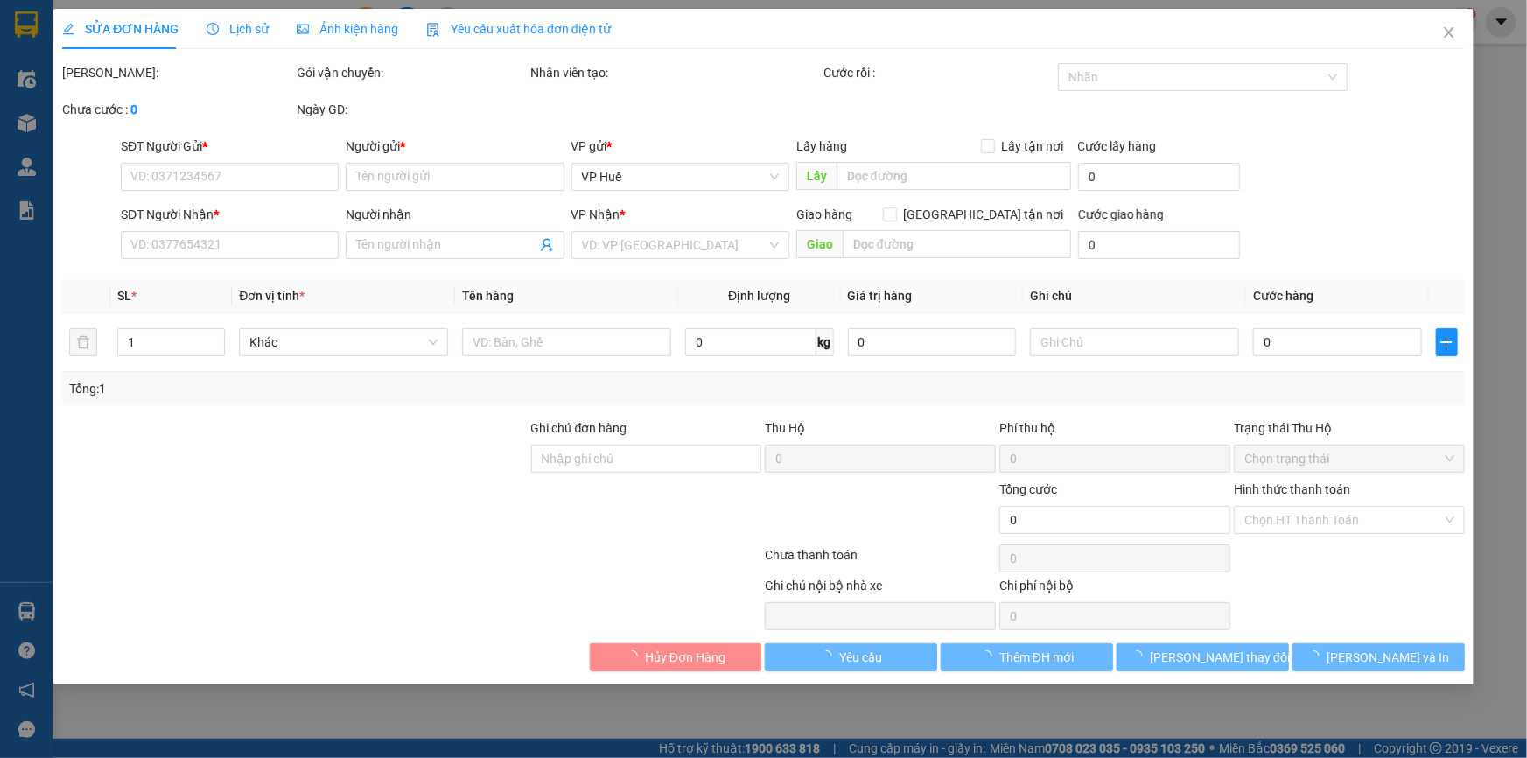
type input "0906479100"
type input "[PERSON_NAME]"
type input "0333180890"
type input "[PERSON_NAME]"
type input "NGƯỜI NHẬN THANH TOÁN CƯỚC"
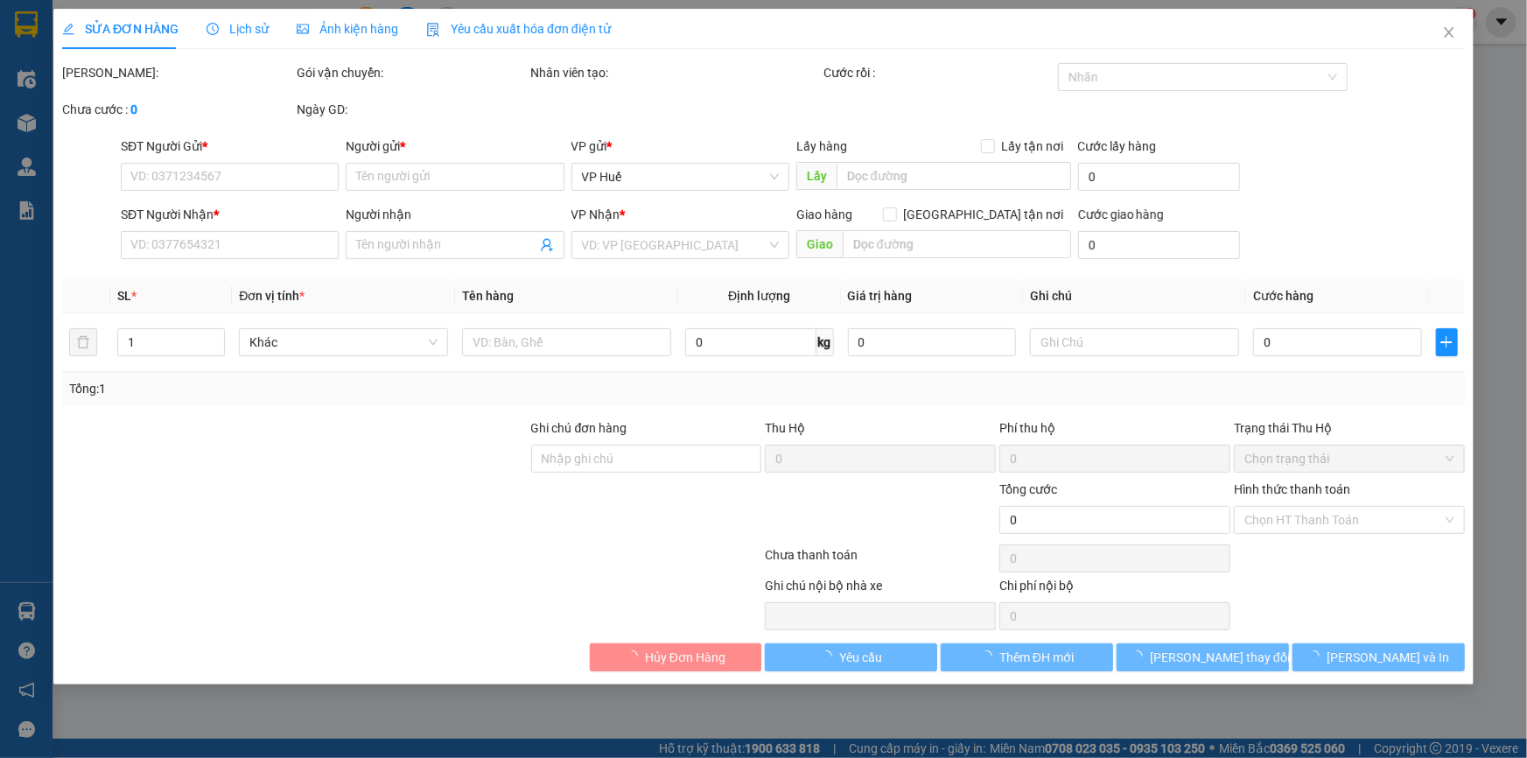
type input "60.000"
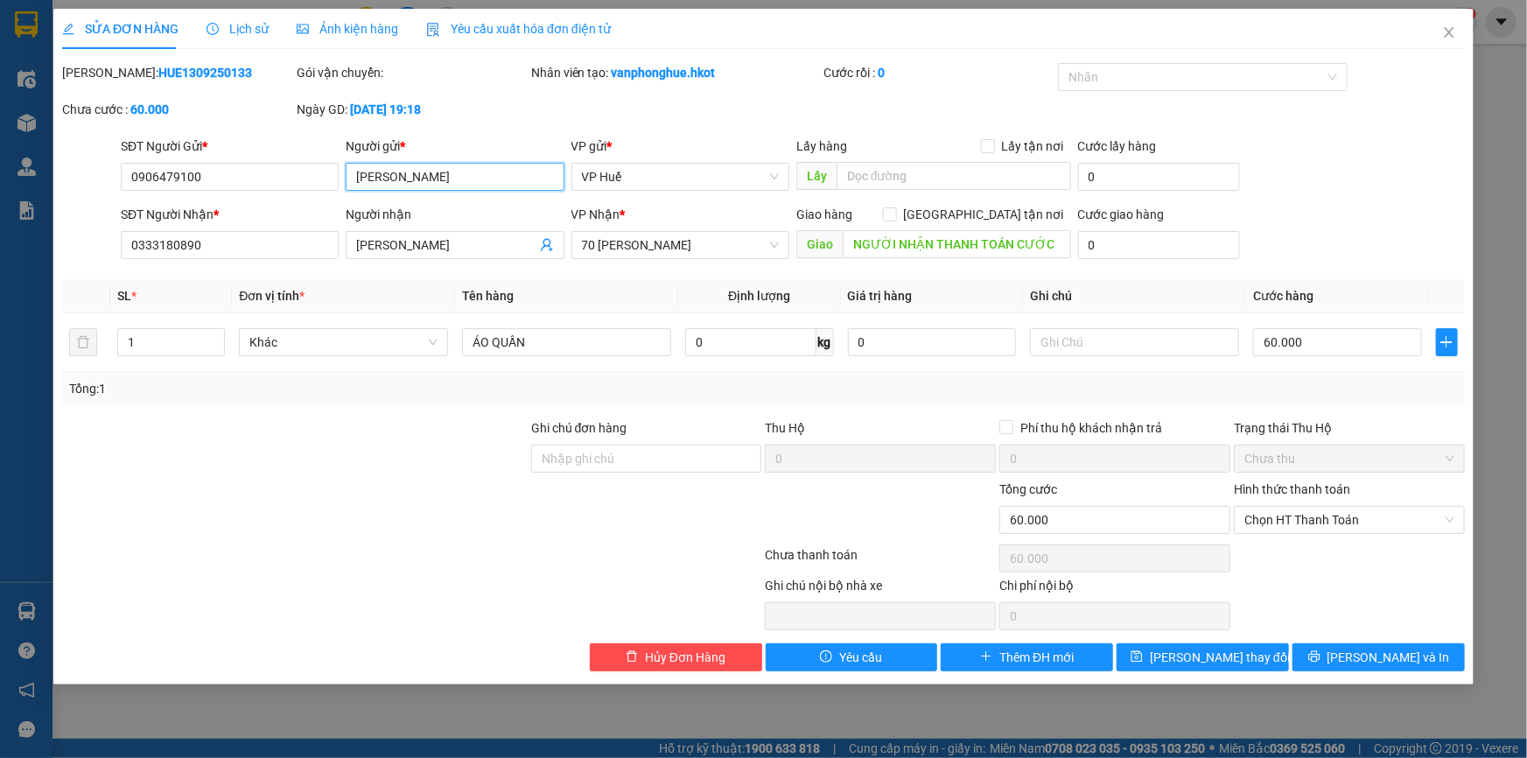
click at [477, 178] on input "[PERSON_NAME]" at bounding box center [455, 177] width 218 height 28
click at [226, 170] on input "0906479100" at bounding box center [230, 177] width 218 height 28
drag, startPoint x: 226, startPoint y: 170, endPoint x: 127, endPoint y: 167, distance: 98.9
click at [127, 167] on input "0906479100" at bounding box center [230, 177] width 218 height 28
type input "0906479700"
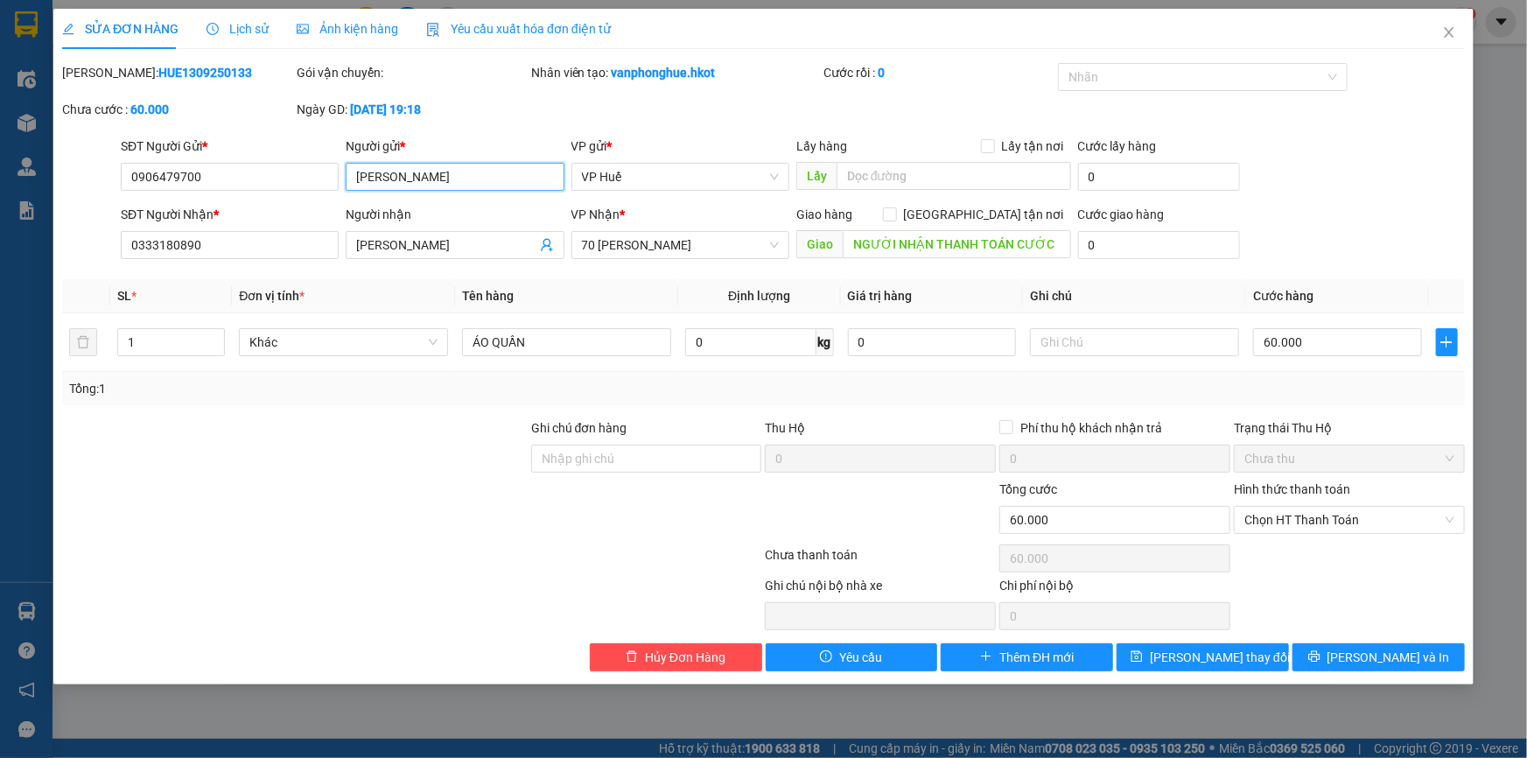
click at [422, 173] on input "[PERSON_NAME]" at bounding box center [455, 177] width 218 height 28
type input "TẤN DŨNG SPORT"
click at [1384, 647] on span "[PERSON_NAME] và In" at bounding box center [1388, 656] width 122 height 19
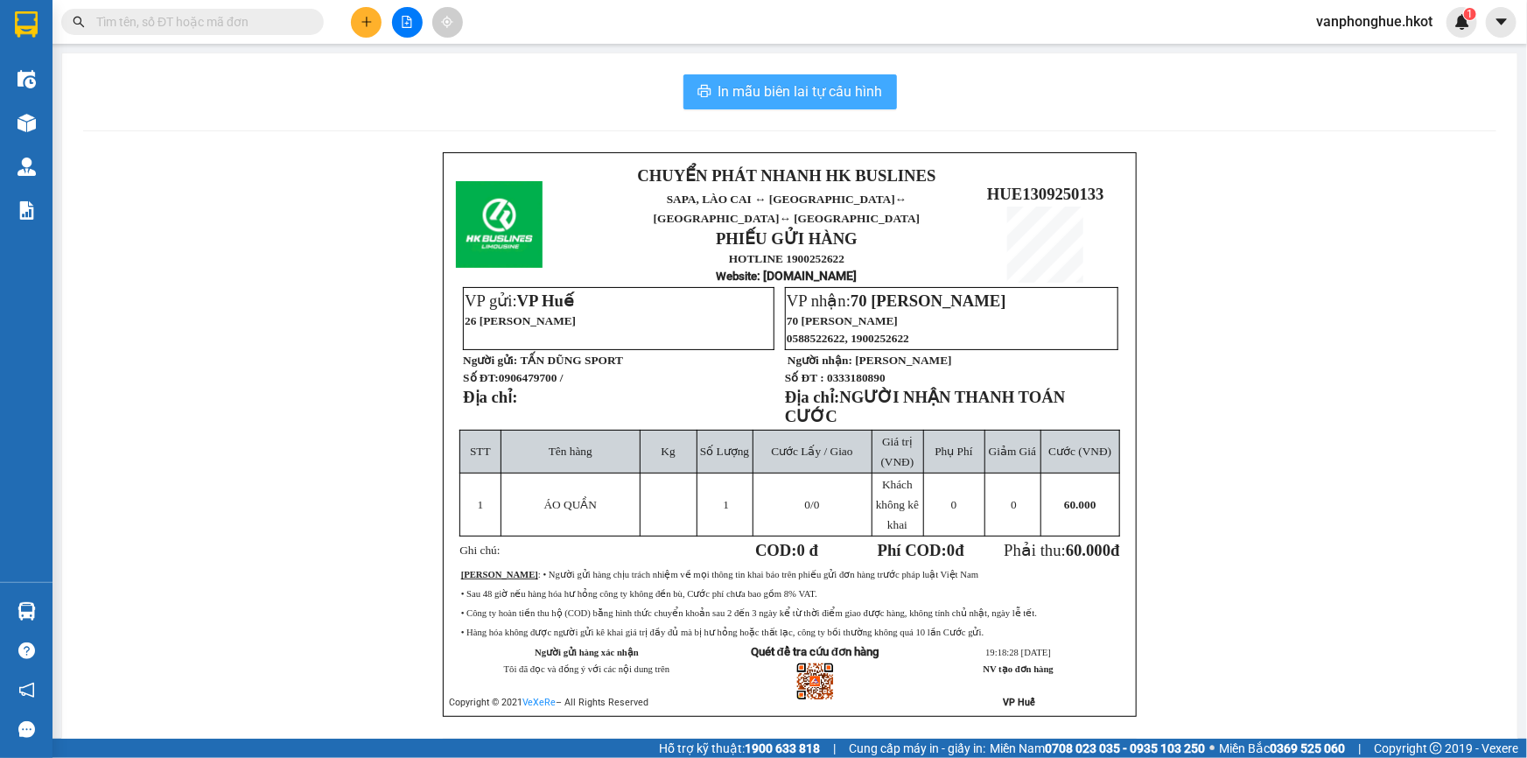
click at [784, 87] on span "In mẫu biên lai tự cấu hình" at bounding box center [800, 91] width 164 height 22
